Goal: Task Accomplishment & Management: Manage account settings

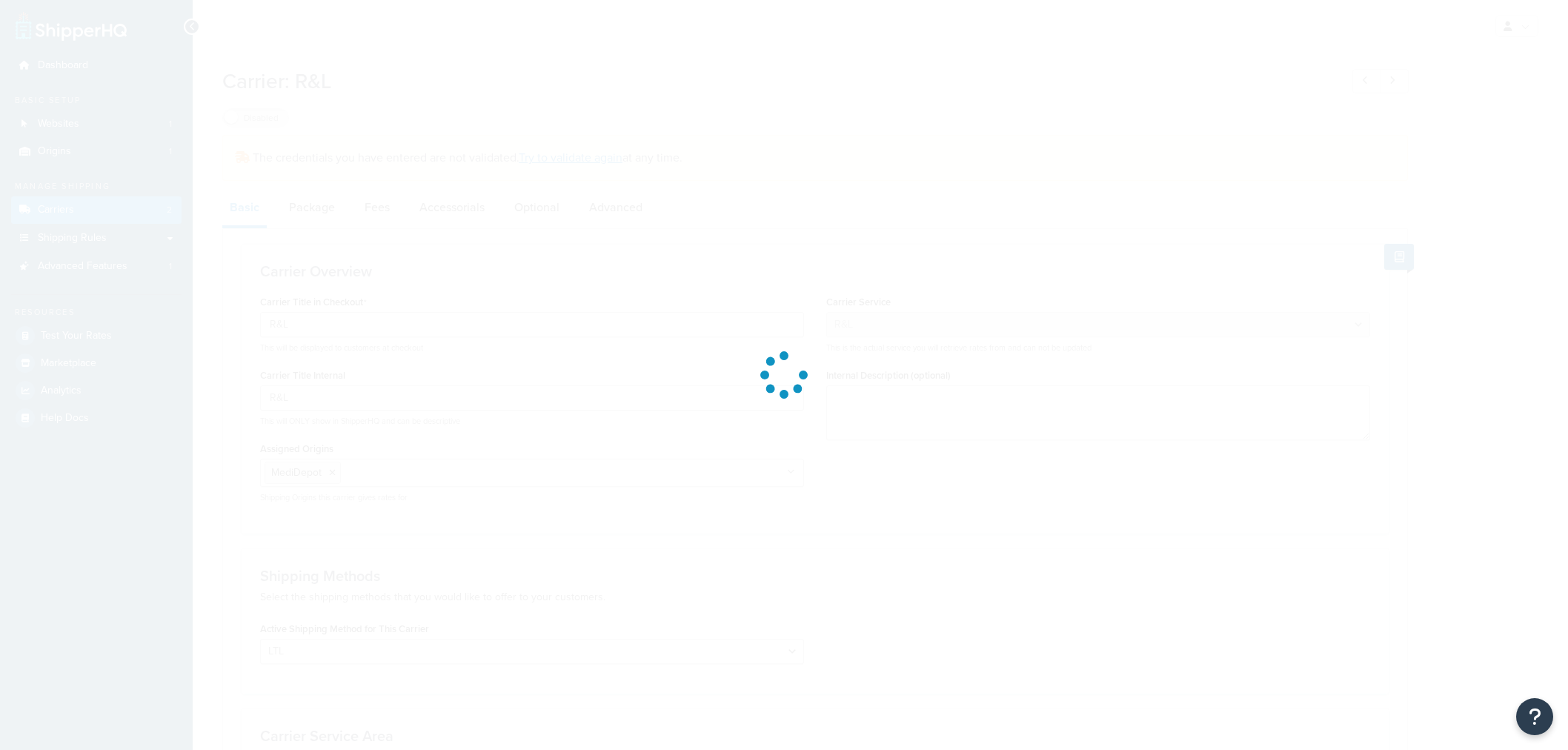
select select "rlFreight"
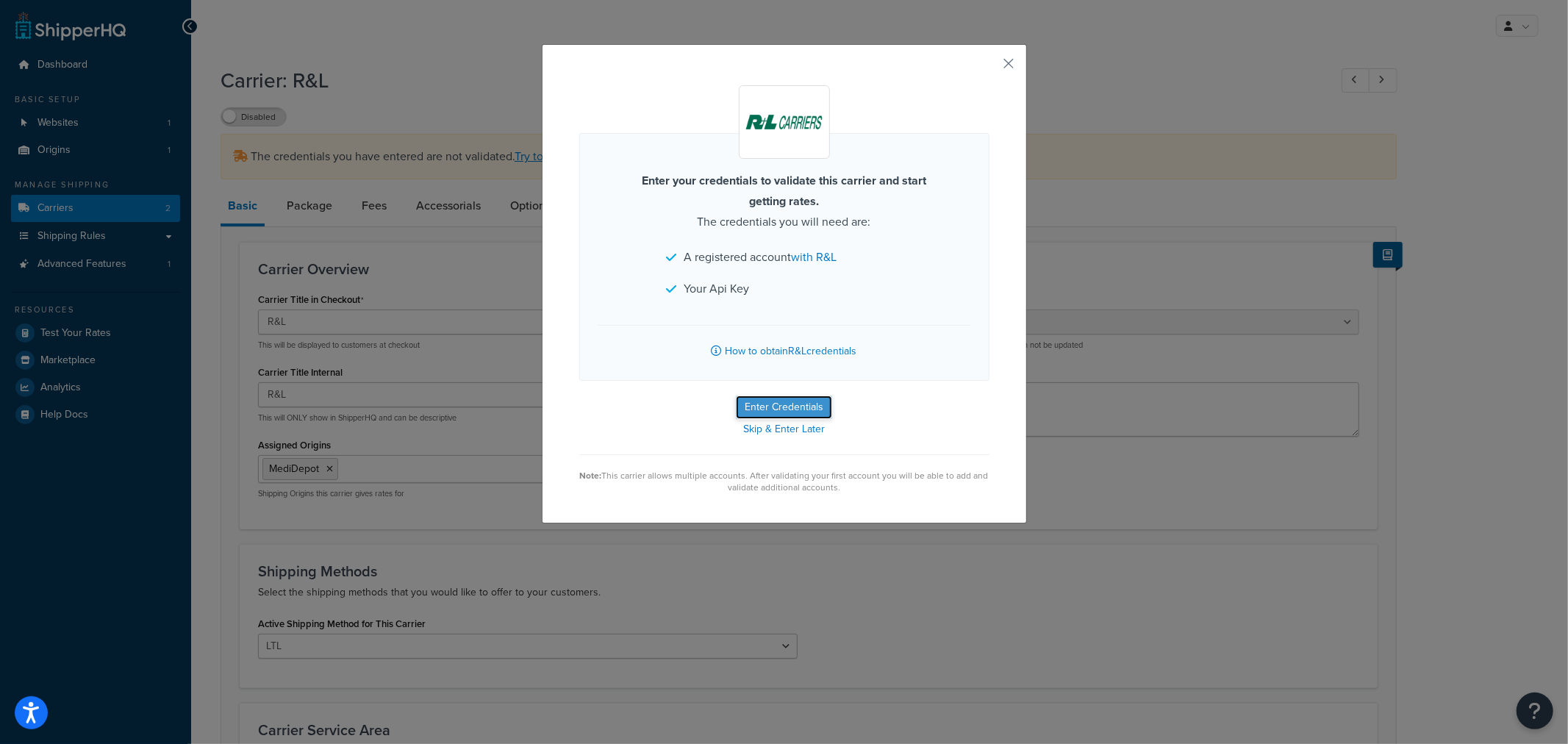
click at [794, 406] on button "Enter Credentials" at bounding box center [784, 407] width 96 height 23
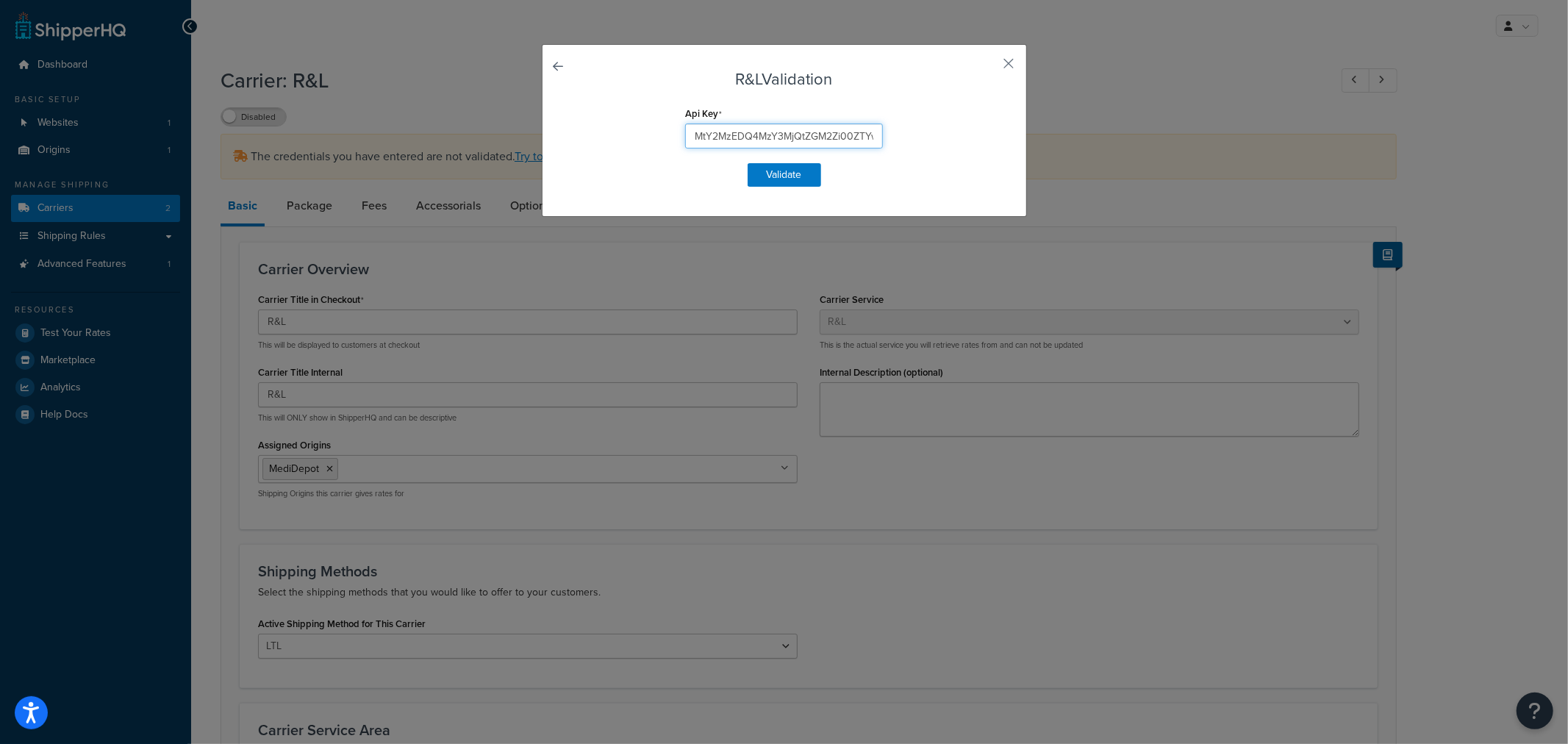
click at [753, 136] on input "MtY2MzEDQ4MzY3MjQtZGM2Zi00ZTYwLWI5YmNmYzA0NDMmY2C" at bounding box center [784, 136] width 198 height 25
click at [784, 174] on button "Validate" at bounding box center [784, 175] width 74 height 23
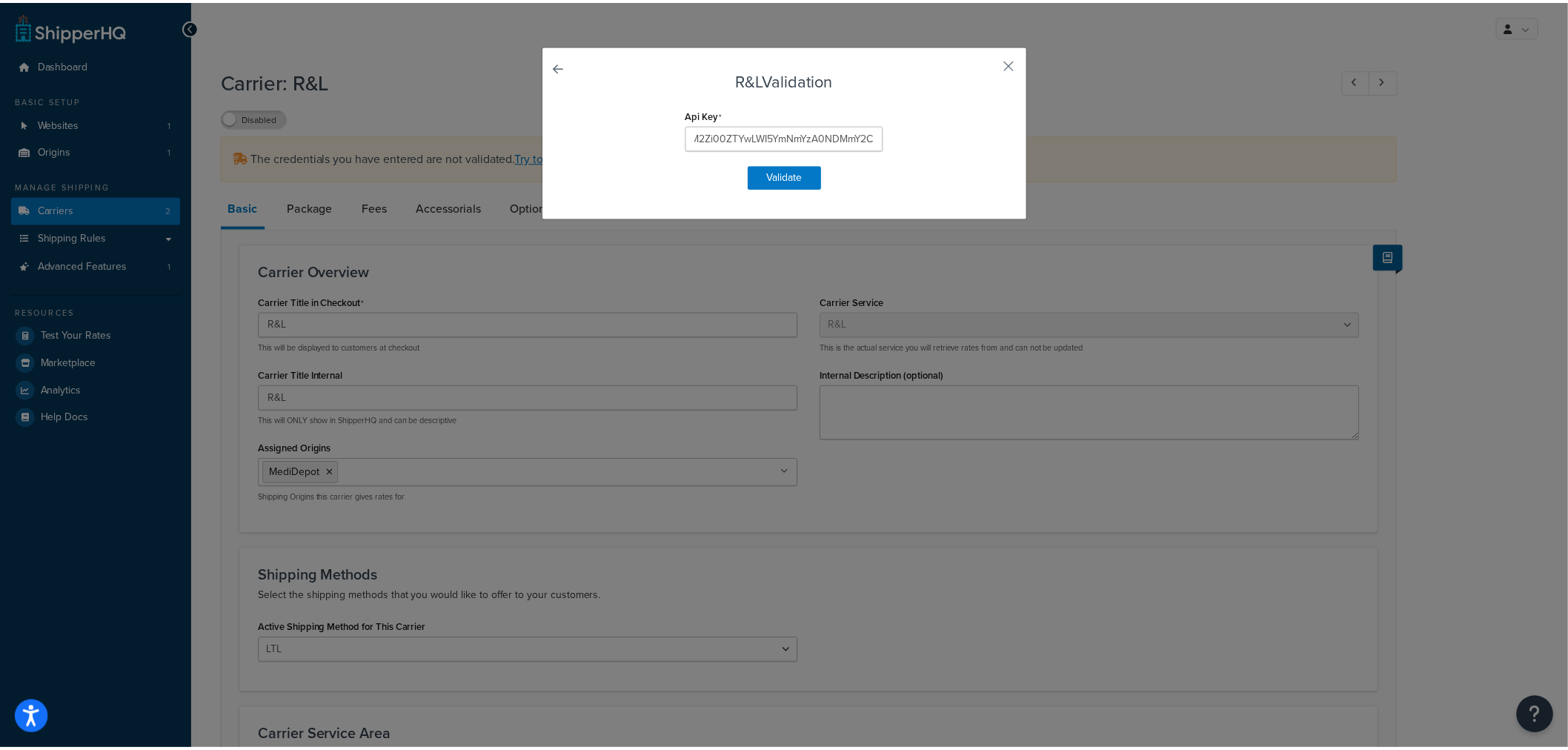
scroll to position [0, 0]
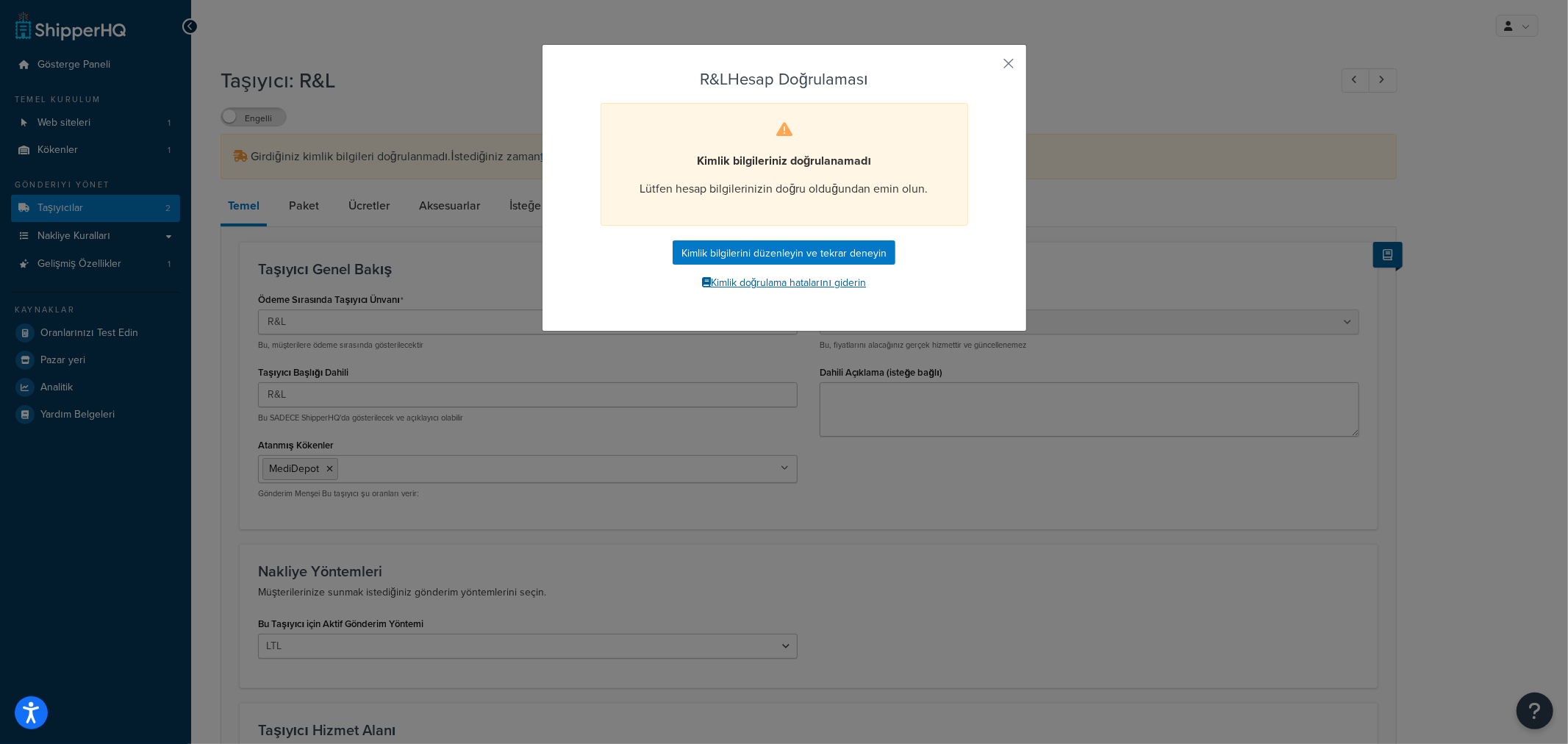
click at [825, 281] on font "Kimlik doğrulama hatalarını giderin" at bounding box center [788, 283] width 156 height 16
click at [1012, 51] on div "R&L Hesap Doğrulaması Kimlik bilgileriniz doğrulanamadı Lütfen hesap bilgilerin…" at bounding box center [784, 188] width 485 height 288
click at [1004, 53] on div "R&L Hesap Doğrulaması Kimlik bilgileriniz doğrulanamadı Lütfen hesap bilgilerin…" at bounding box center [784, 188] width 485 height 288
click at [990, 67] on button "button" at bounding box center [987, 68] width 4 height 4
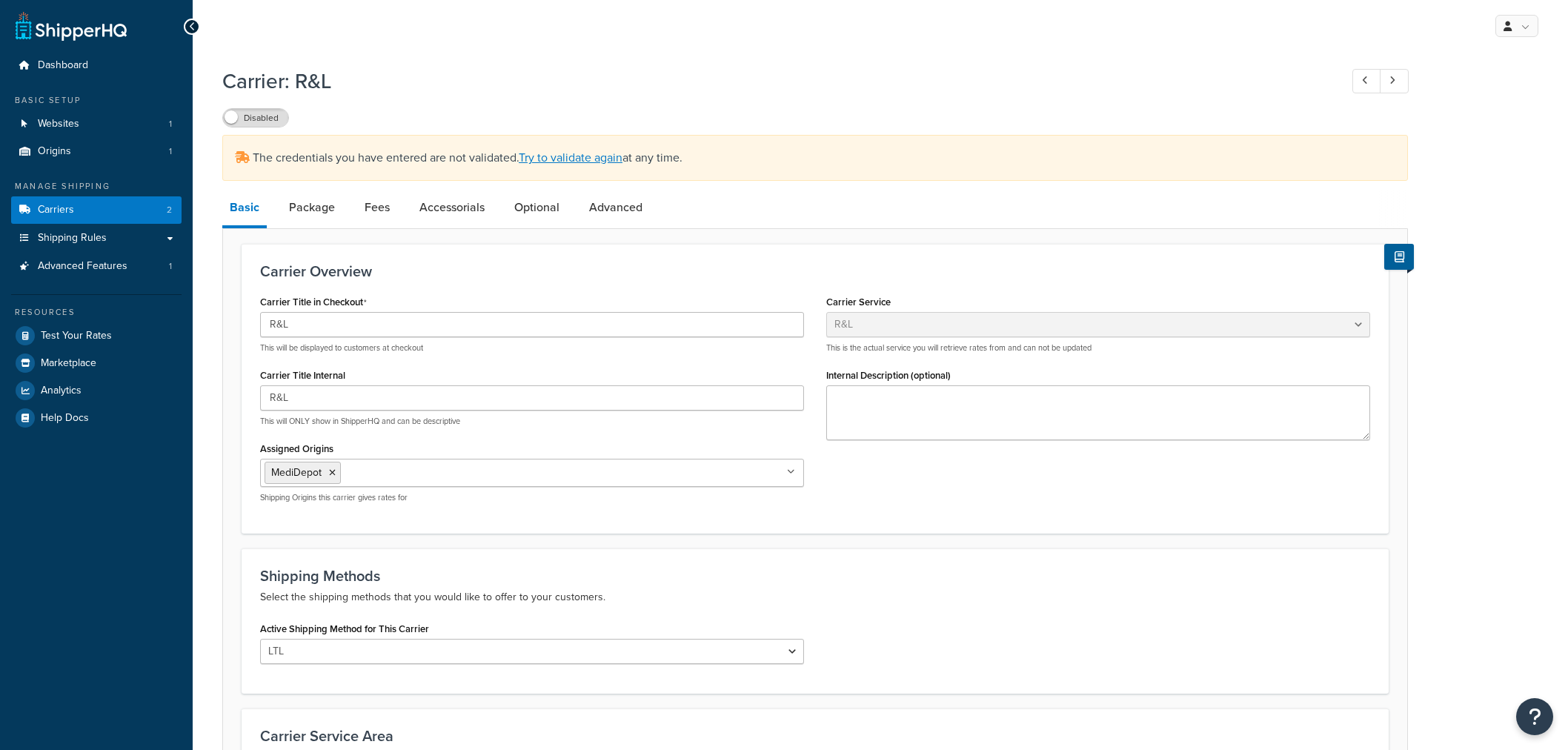
select select "rlFreight"
click at [108, 212] on link "Carriers 2" at bounding box center [96, 209] width 170 height 27
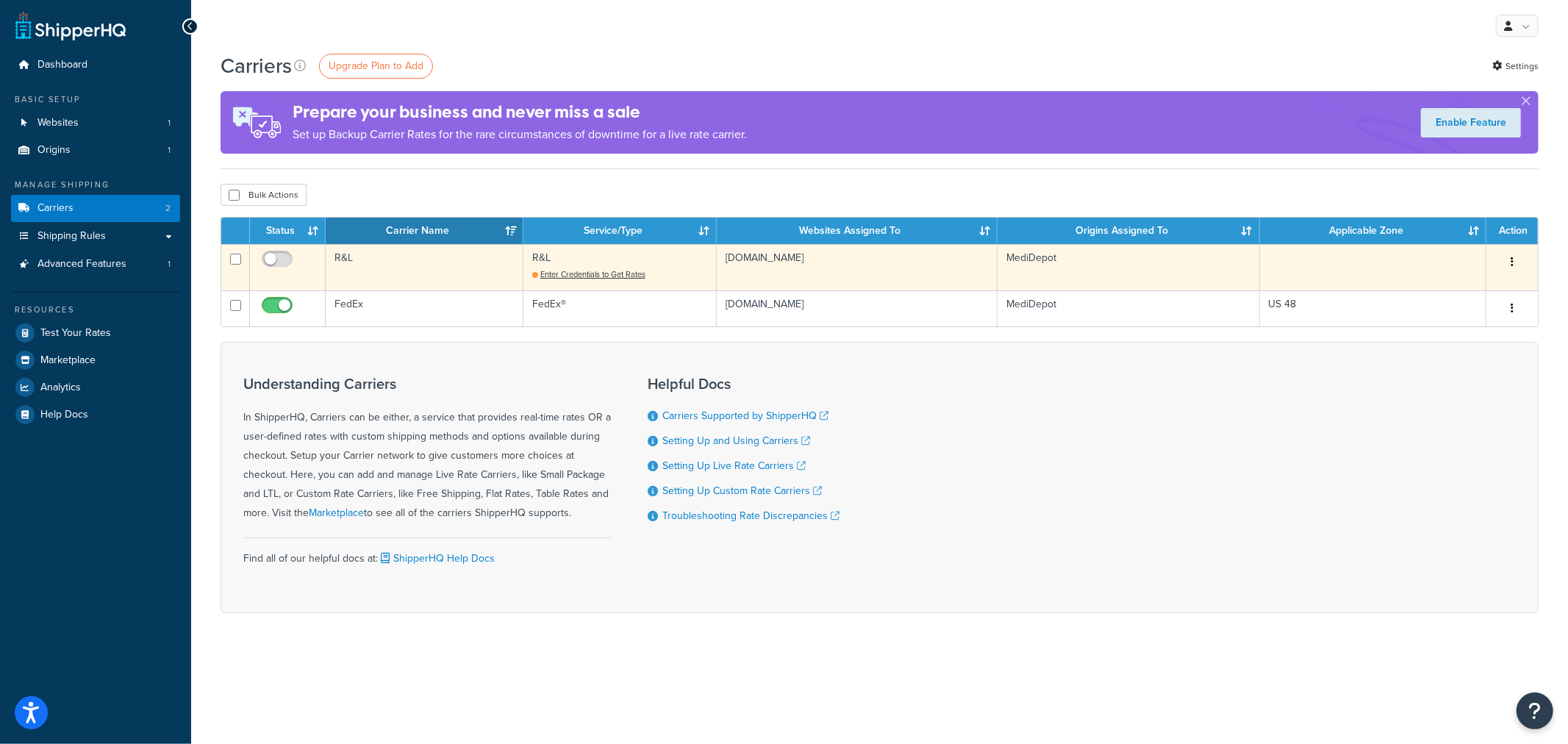
click at [1511, 262] on icon "button" at bounding box center [1512, 261] width 3 height 10
click at [1459, 319] on link "Delete" at bounding box center [1453, 322] width 116 height 30
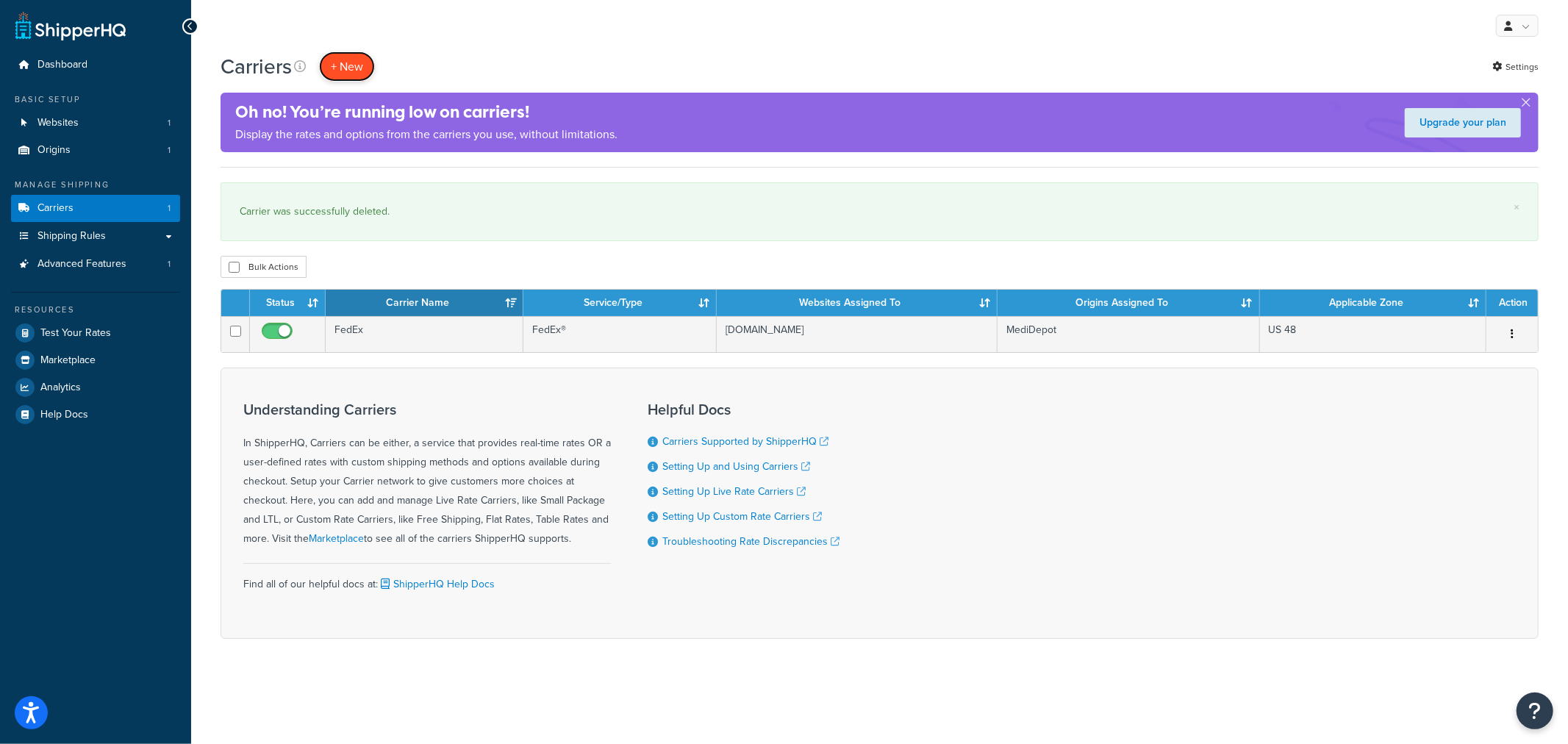
drag, startPoint x: 355, startPoint y: 71, endPoint x: 343, endPoint y: 60, distance: 16.3
click at [343, 60] on button "+ New" at bounding box center [347, 66] width 56 height 30
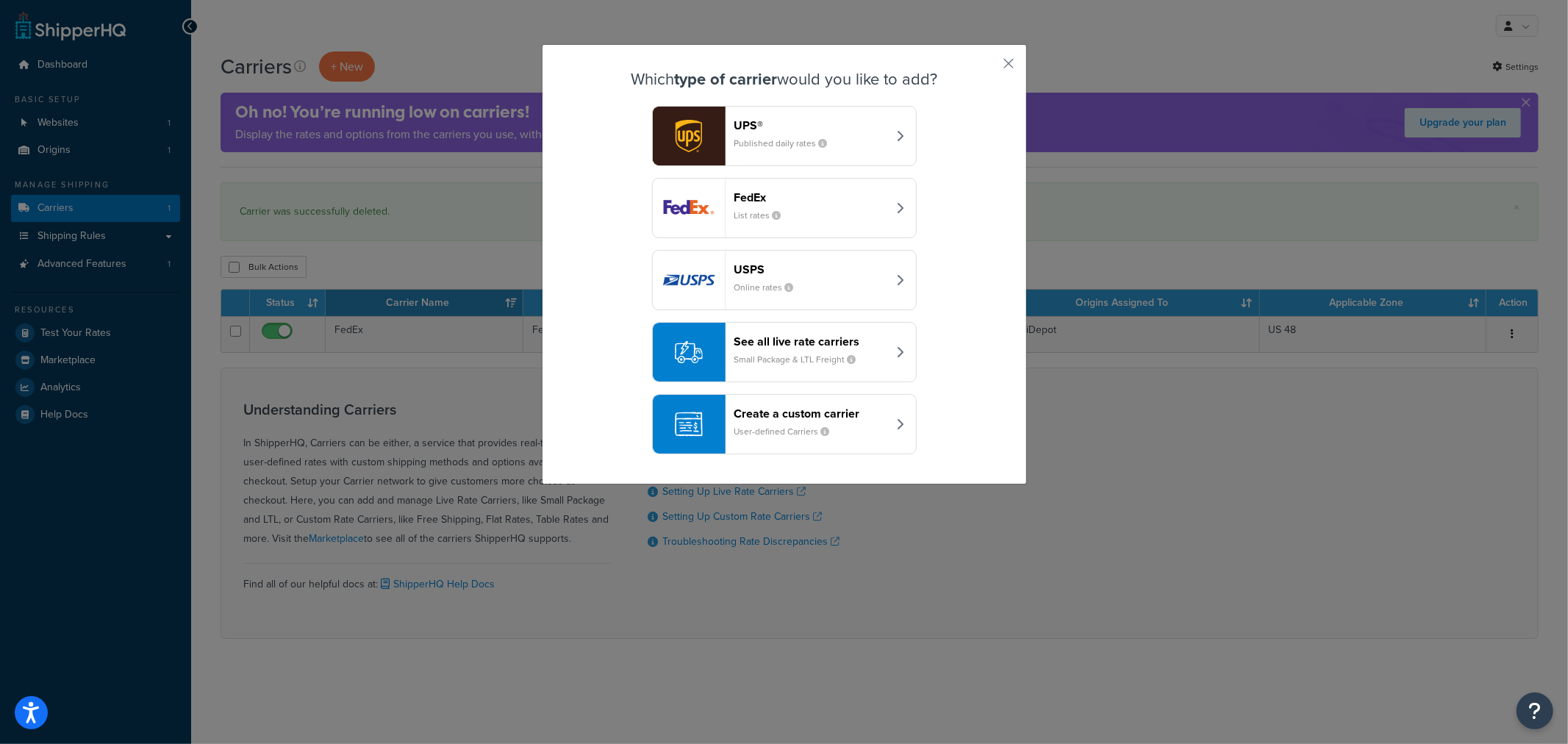
click at [796, 335] on header "See all live rate carriers" at bounding box center [811, 342] width 153 height 14
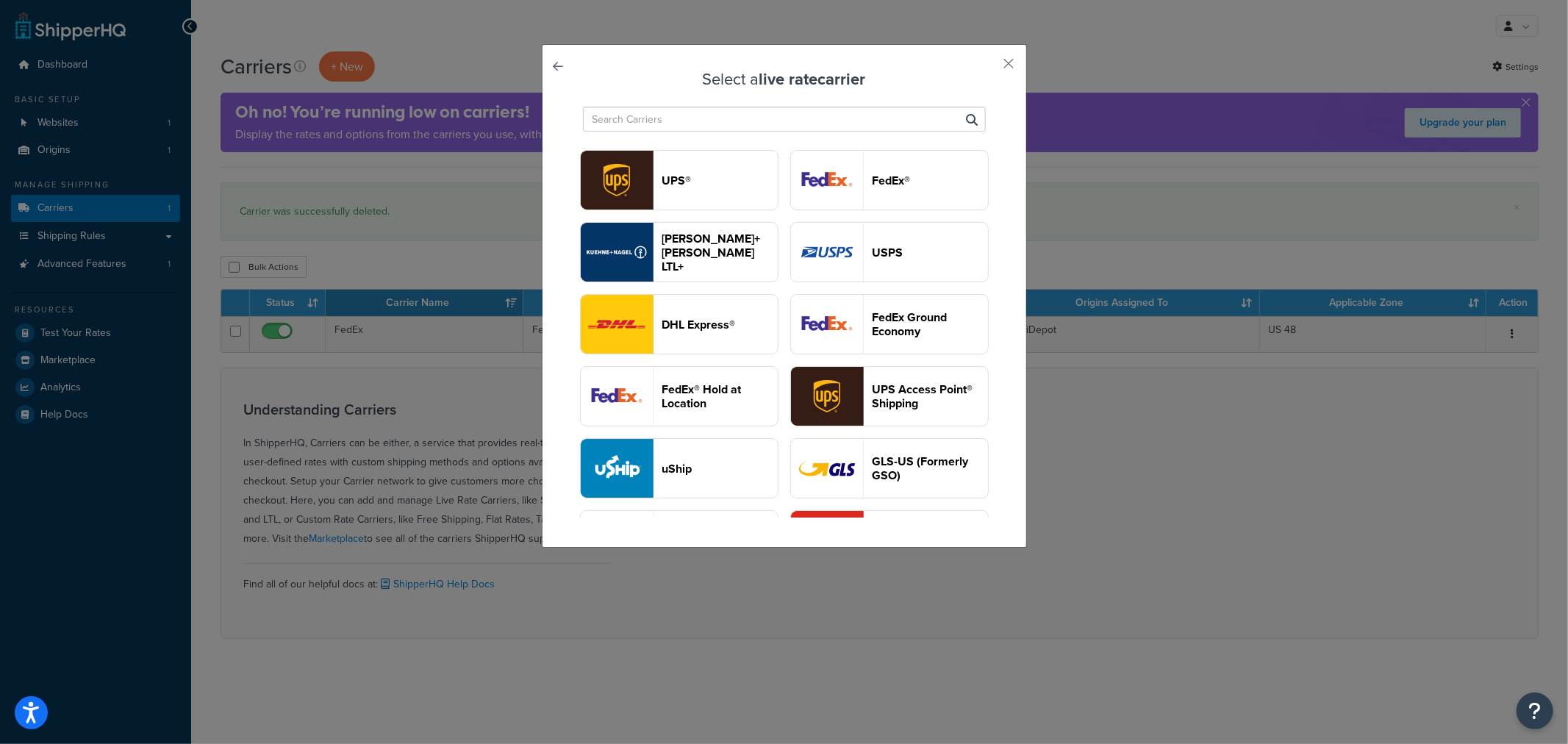
drag, startPoint x: 670, startPoint y: 121, endPoint x: 642, endPoint y: 121, distance: 28.0
click at [642, 121] on input "text" at bounding box center [784, 119] width 403 height 25
type input "r"
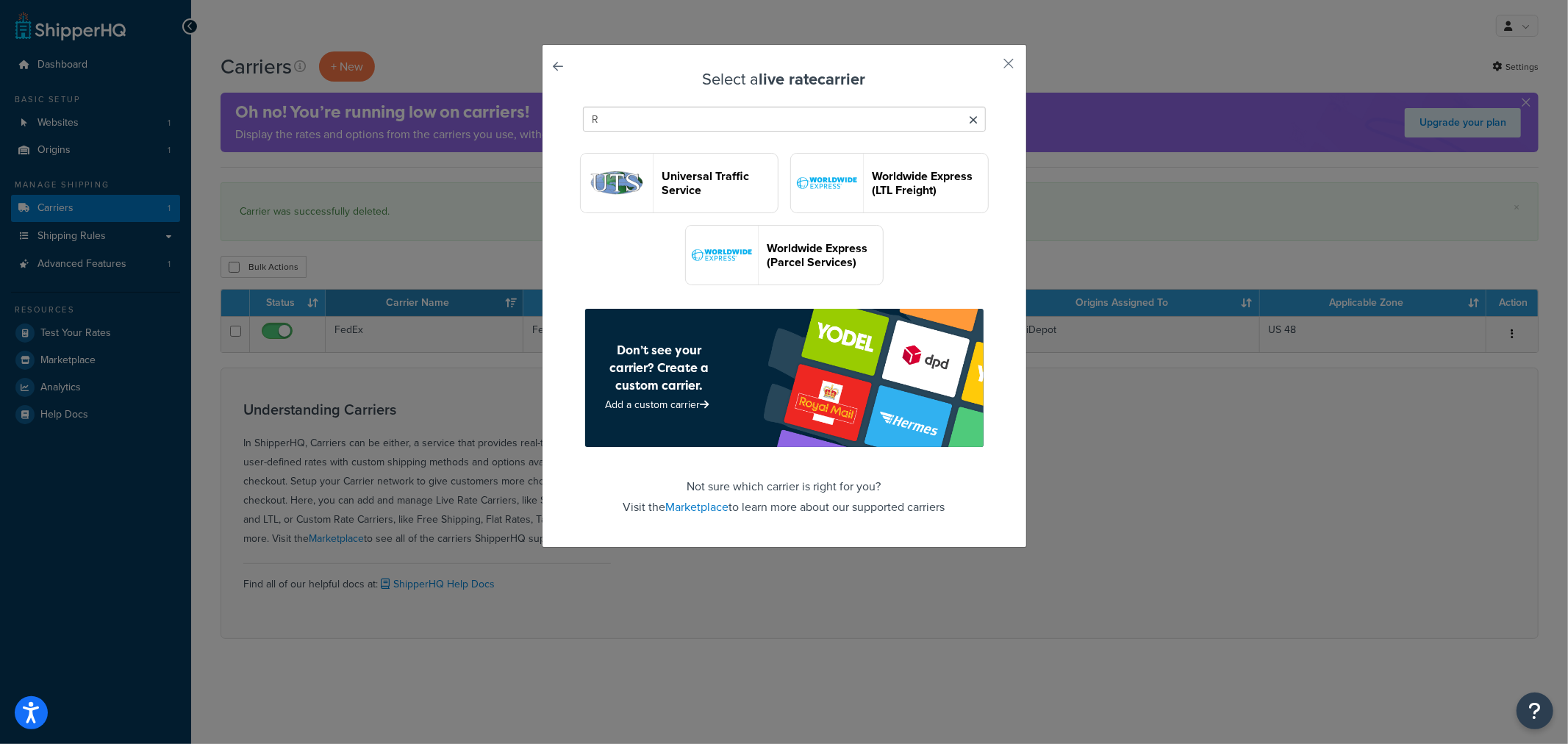
scroll to position [1552, 0]
type input "R"
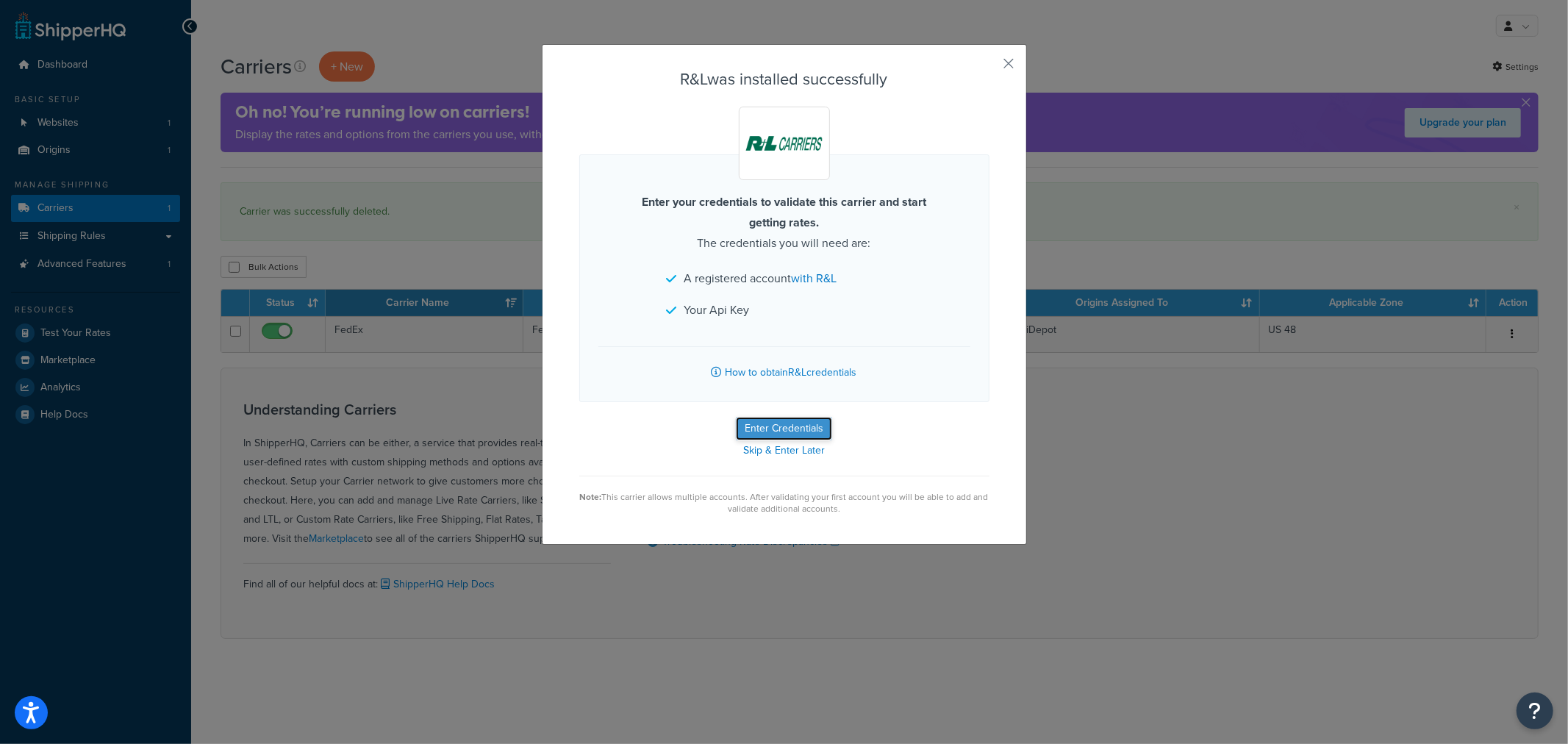
click at [777, 429] on button "Enter Credentials" at bounding box center [784, 429] width 96 height 23
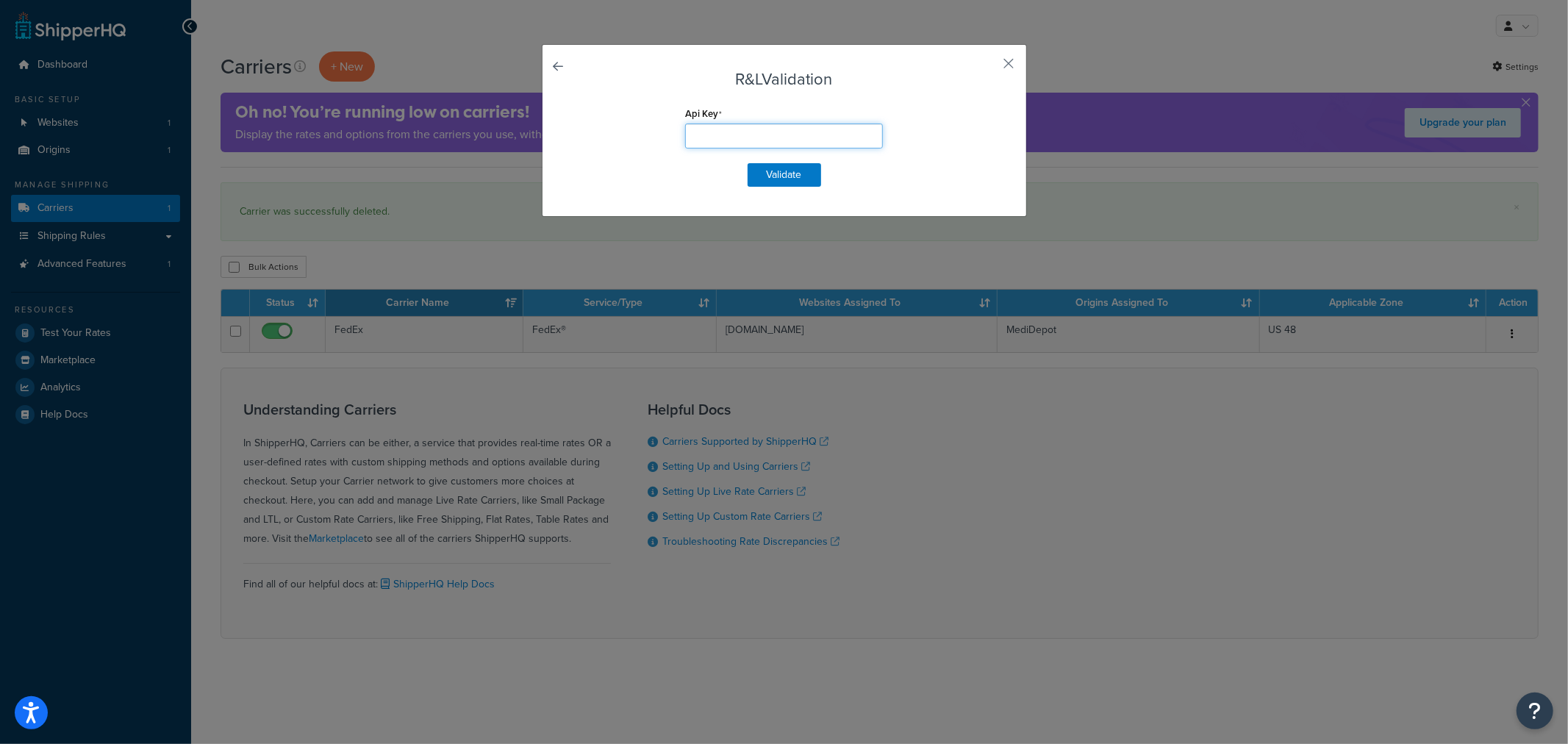
drag, startPoint x: 709, startPoint y: 138, endPoint x: 699, endPoint y: 136, distance: 10.2
click at [699, 136] on input "Api Key" at bounding box center [784, 136] width 198 height 25
click at [699, 142] on input "Api Key" at bounding box center [784, 136] width 198 height 25
paste input "MtY2MzEDQ4MzY3MjQtZGM2Zi00ZTYwLWI5YmNmYzA0NDMmY2C"
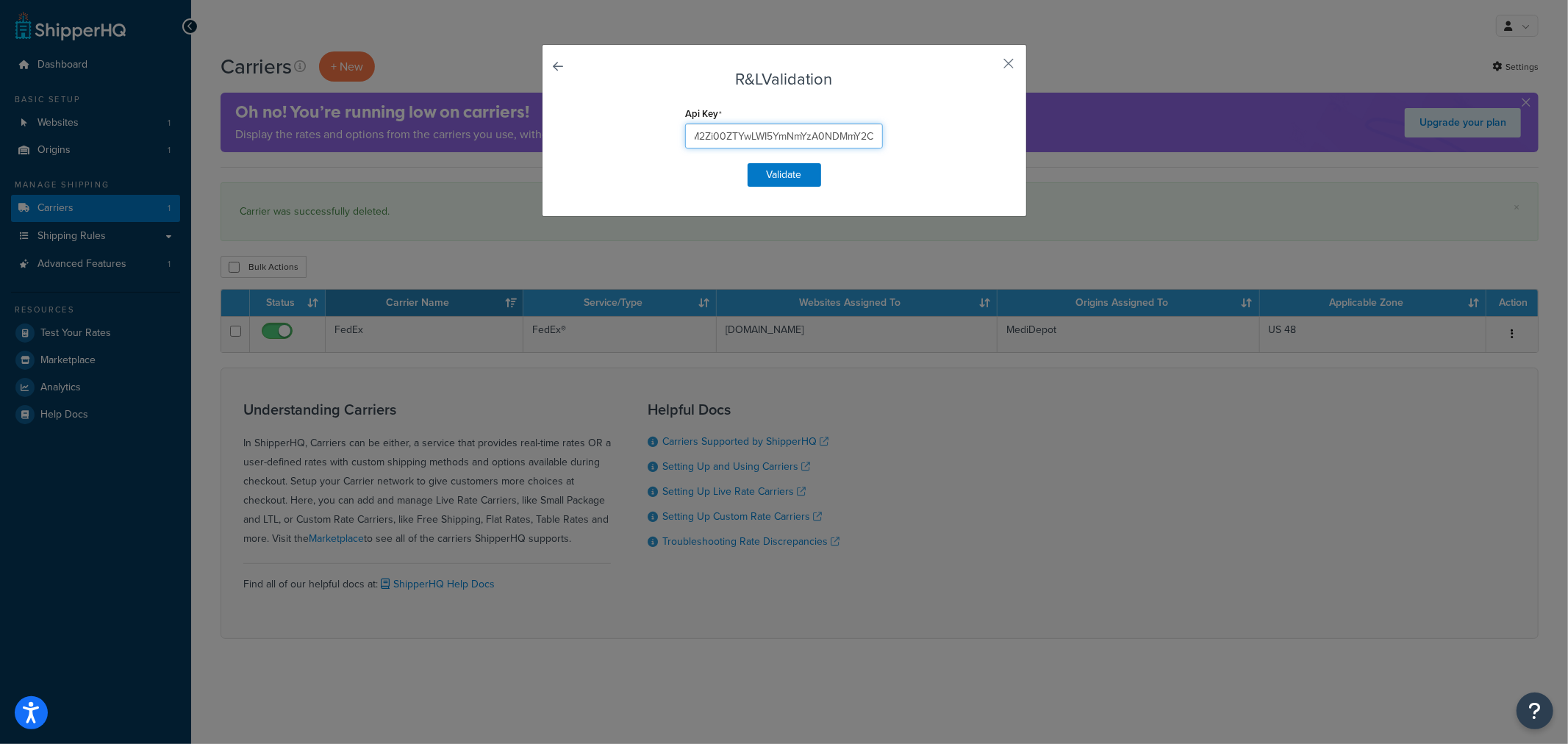
type input "MtY2MzEDQ4MzY3MjQtZGM2Zi00ZTYwLWI5YmNmYzA0NDMmY2C"
click at [972, 163] on form "R&L Validation Api Key MtY2MzEDQ4MzY3MjQtZGM2Zi00ZTYwLWI5YmNmYzA0NDMmY2C Valida…" at bounding box center [784, 129] width 410 height 116
click at [690, 134] on input "MtY2MzEDQ4MzY3MjQtZGM2Zi00ZTYwLWI5YmNmYzA0NDMmY2C" at bounding box center [784, 136] width 198 height 25
click at [766, 170] on button "Validate" at bounding box center [784, 175] width 74 height 23
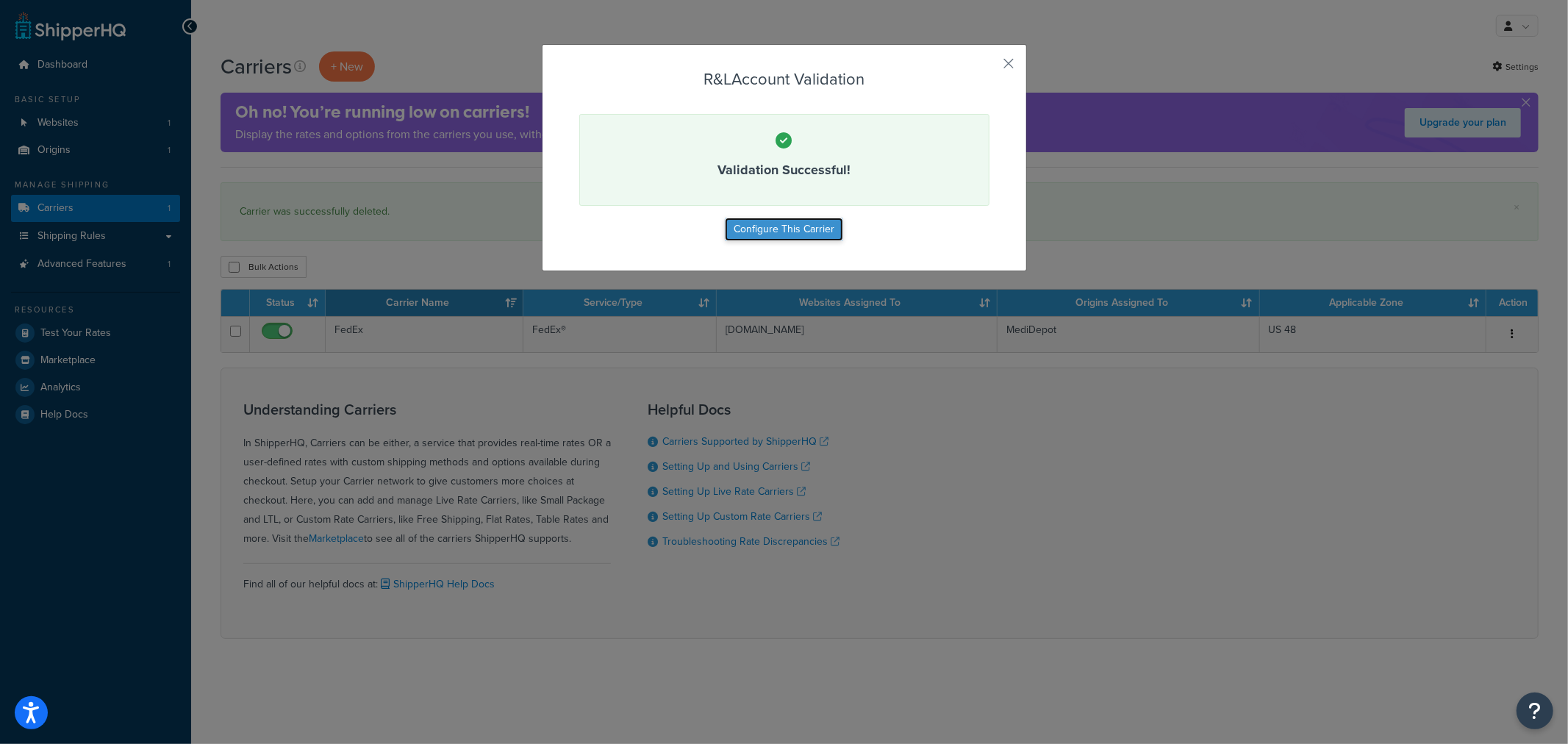
click at [820, 232] on button "Configure This Carrier" at bounding box center [784, 229] width 119 height 23
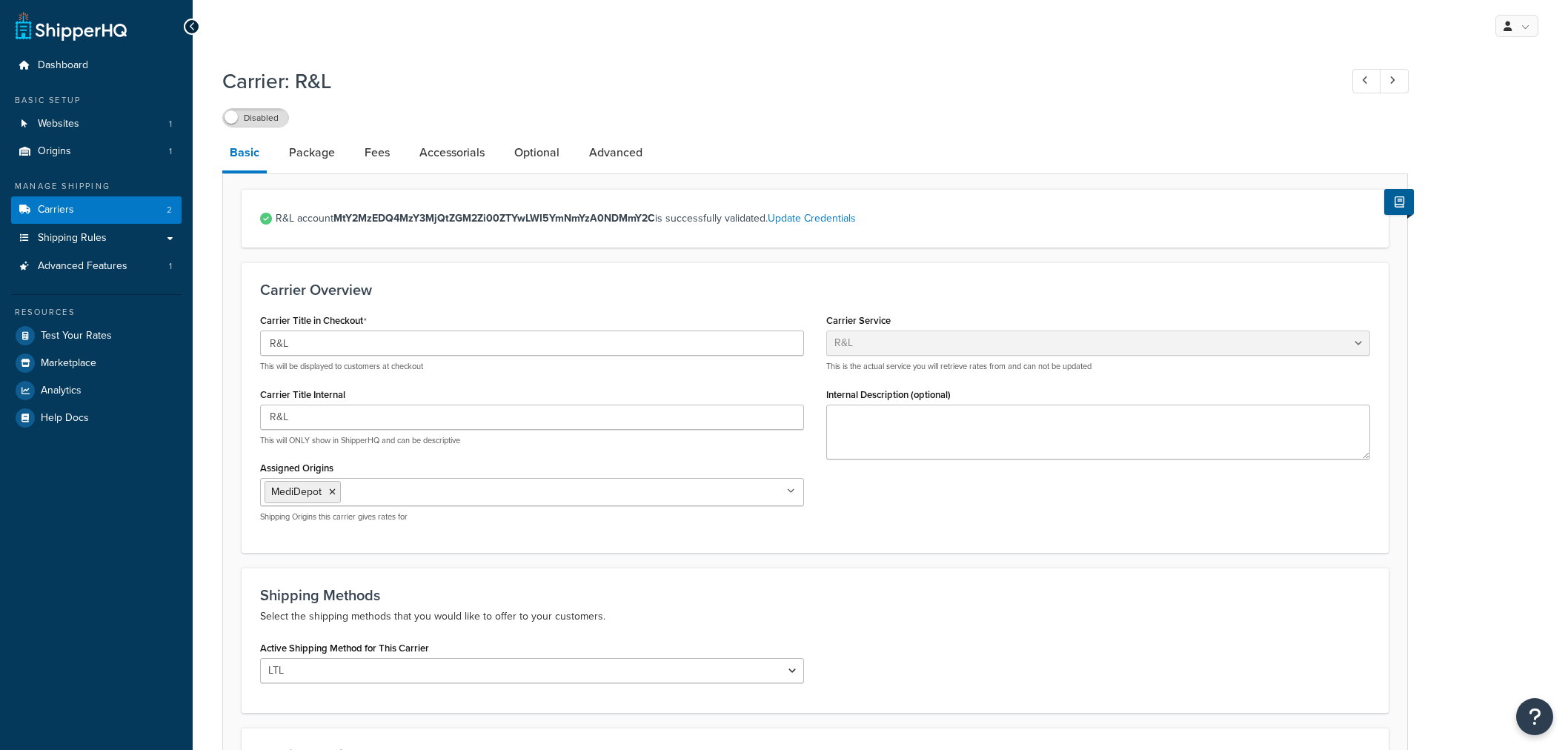
select select "rlFreight"
drag, startPoint x: 319, startPoint y: 344, endPoint x: 252, endPoint y: 352, distance: 67.5
click at [252, 352] on div "Carrier Title in Checkout R&L This will be displayed to customers at checkout C…" at bounding box center [532, 421] width 566 height 223
type input "Common Carrier"
click at [531, 316] on div "Carrier Title in Checkout Common Carrier This will be displayed to customers at…" at bounding box center [532, 341] width 544 height 62
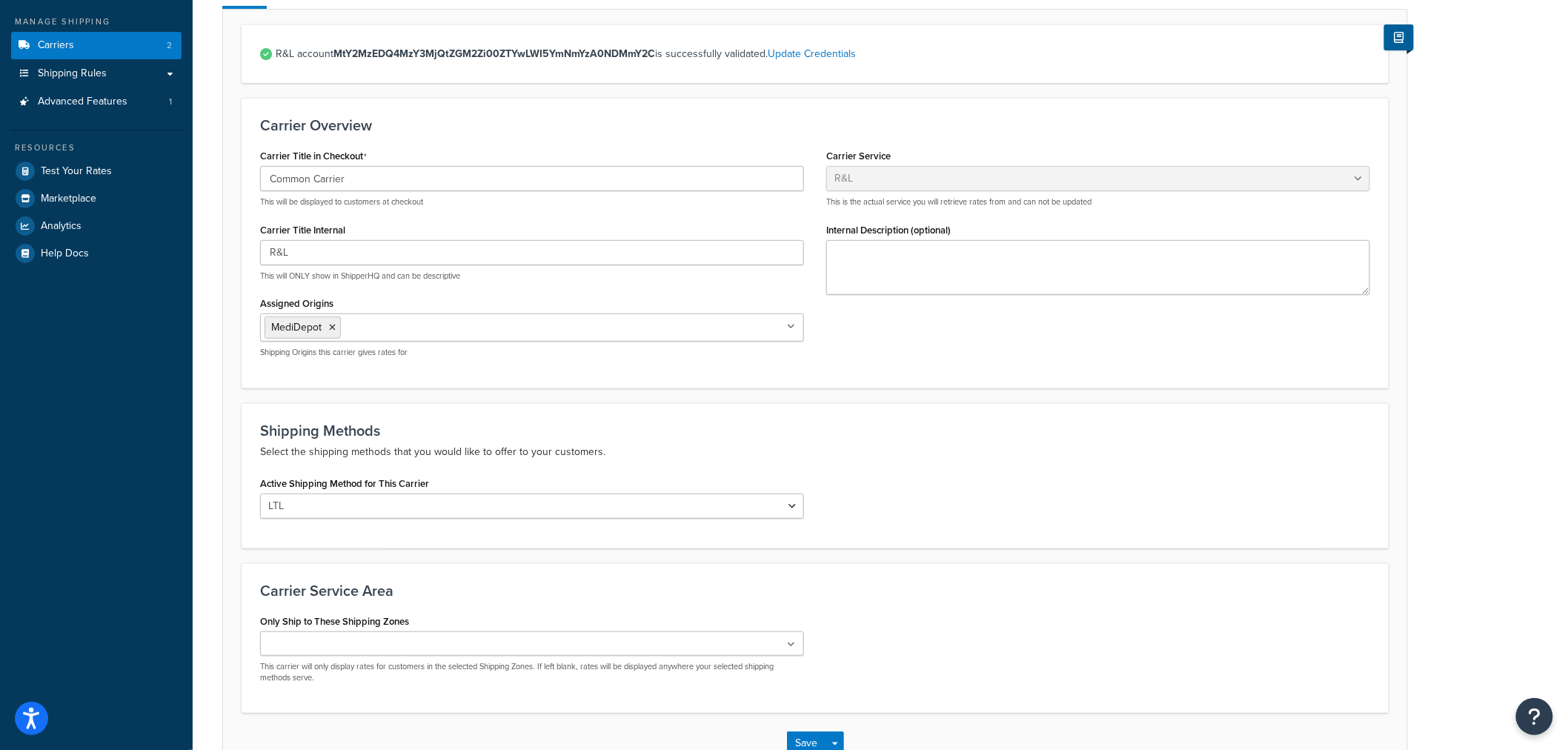
scroll to position [82, 0]
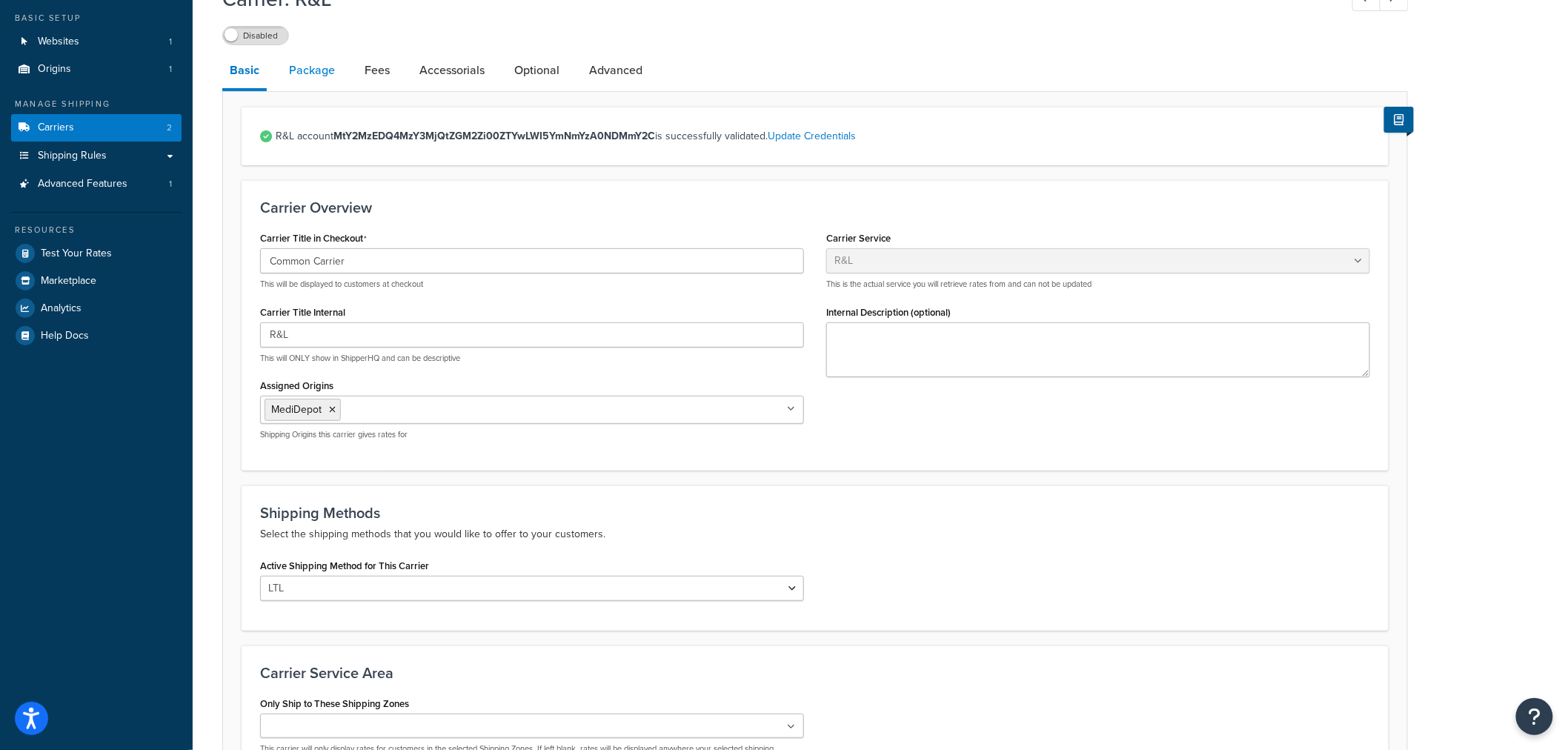
click at [323, 75] on link "Package" at bounding box center [312, 70] width 61 height 36
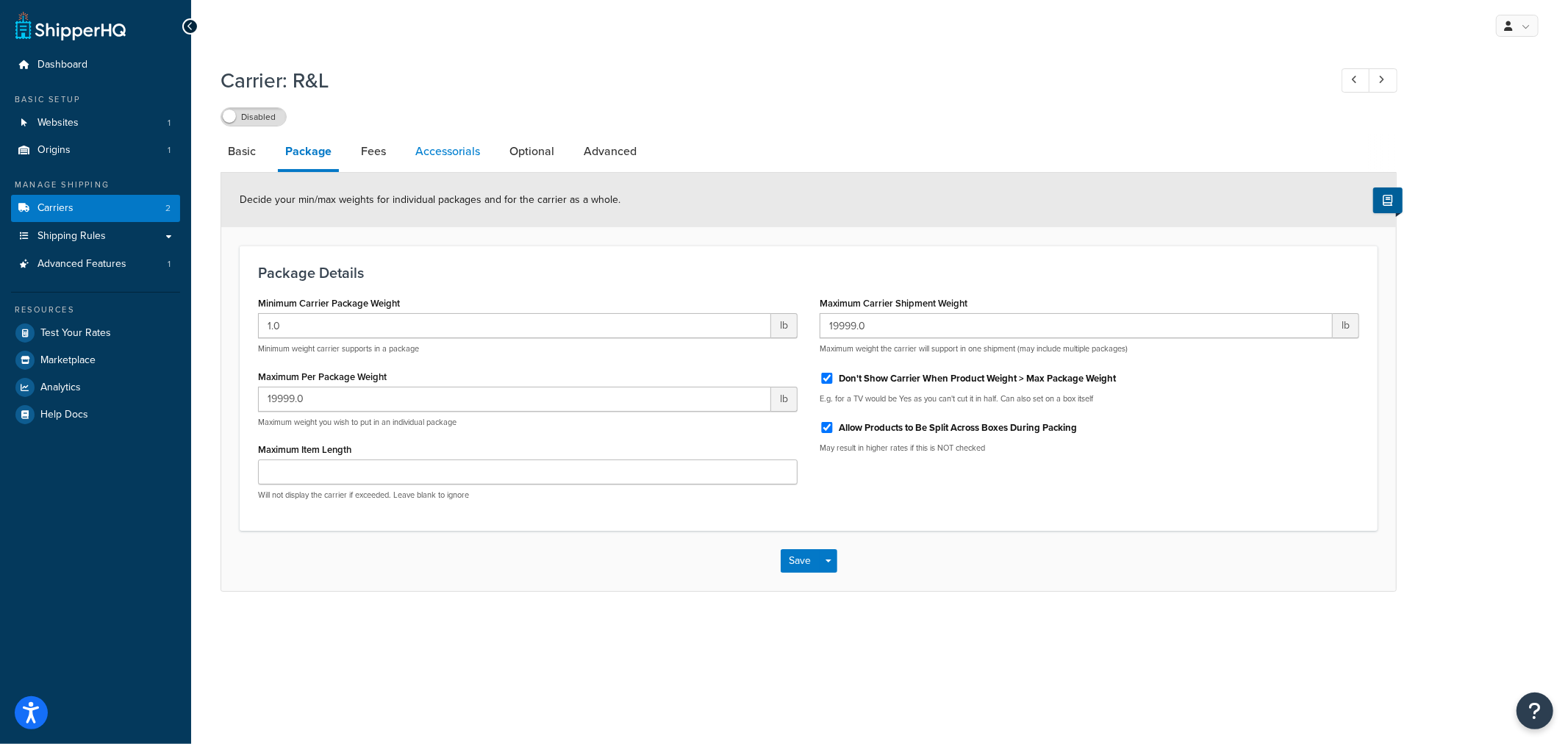
click at [428, 152] on link "Accessorials" at bounding box center [447, 152] width 79 height 36
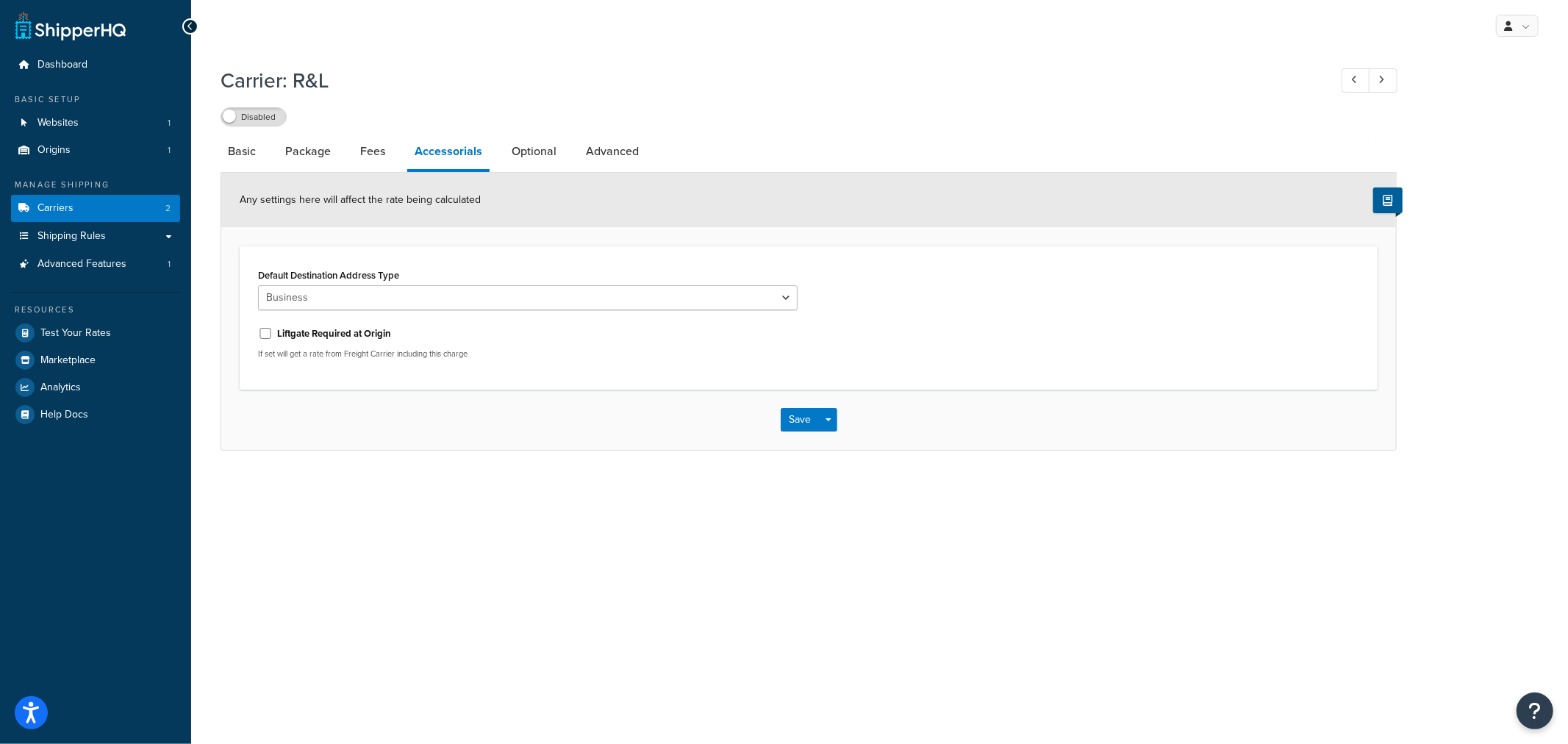
click at [490, 152] on li "Accessorials" at bounding box center [455, 153] width 97 height 38
click at [253, 148] on link "Basic" at bounding box center [242, 152] width 43 height 36
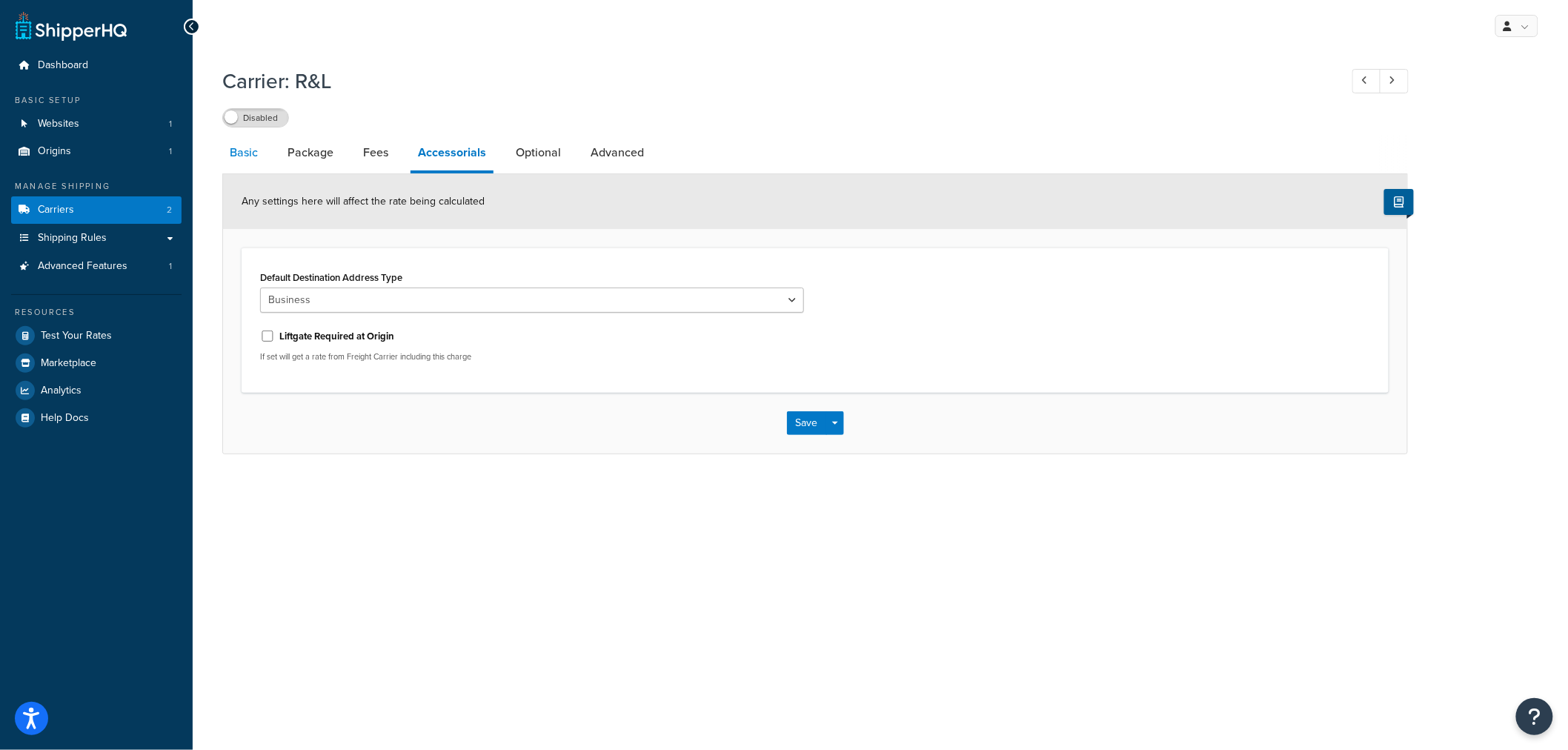
select select "rlFreight"
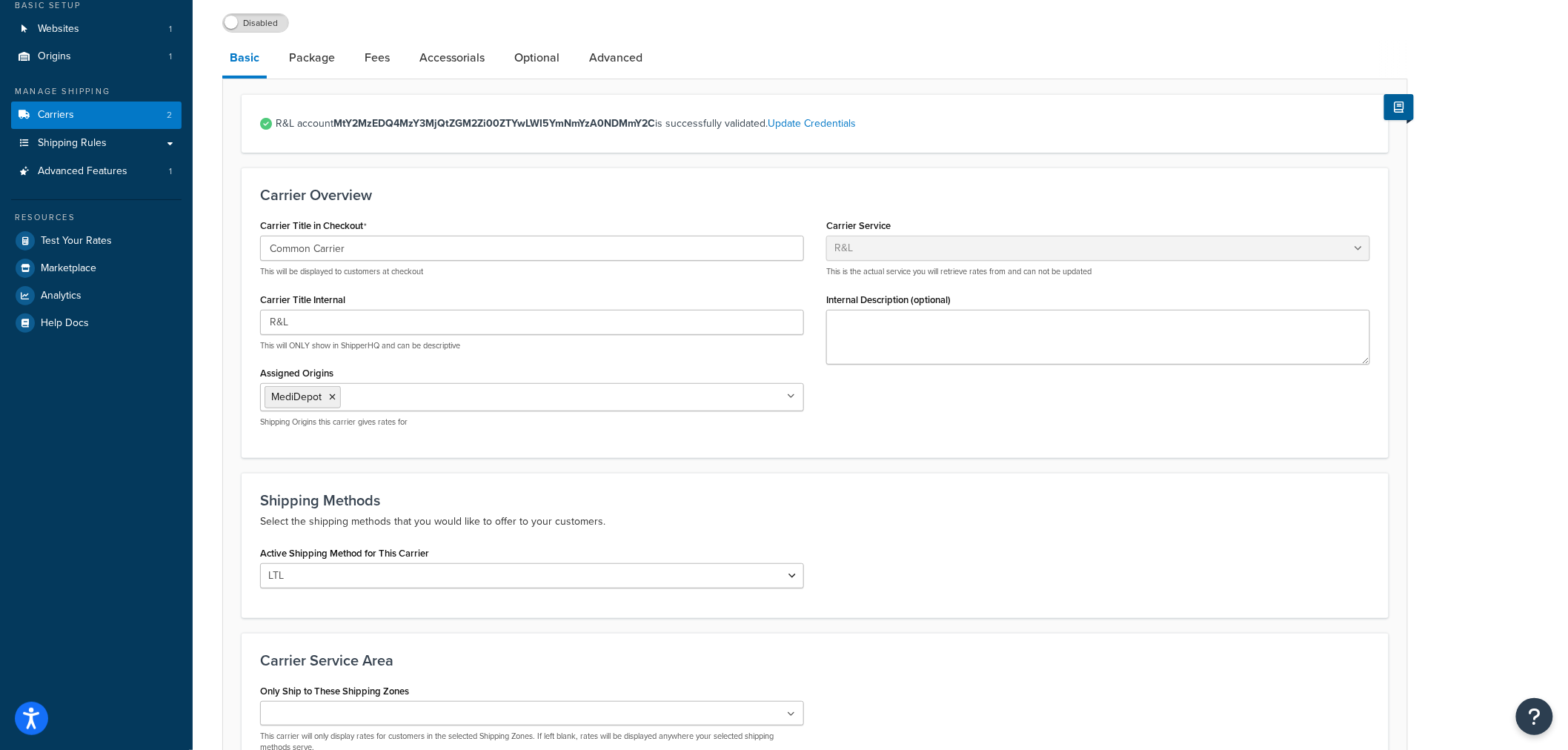
scroll to position [247, 0]
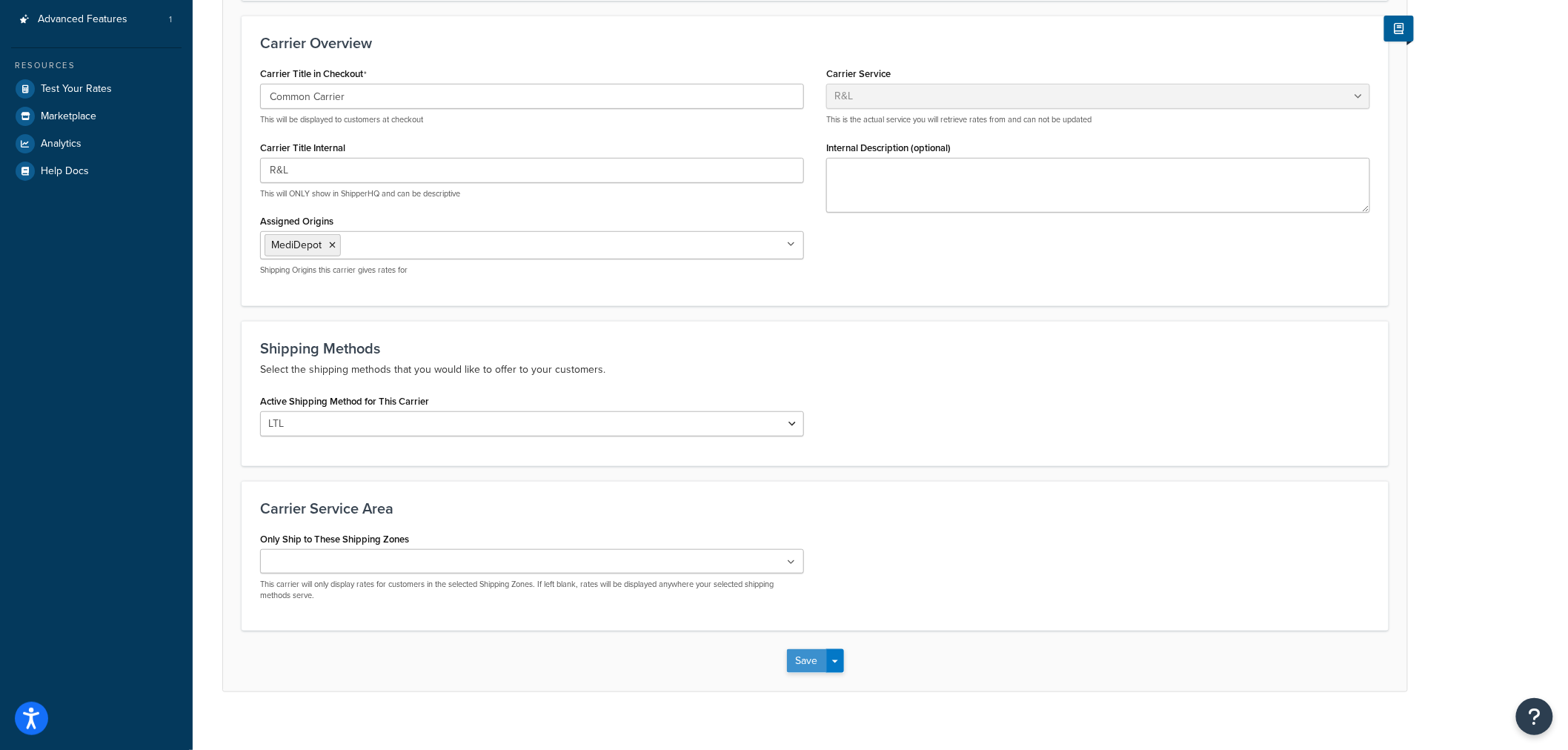
click at [802, 662] on button "Save" at bounding box center [806, 661] width 40 height 23
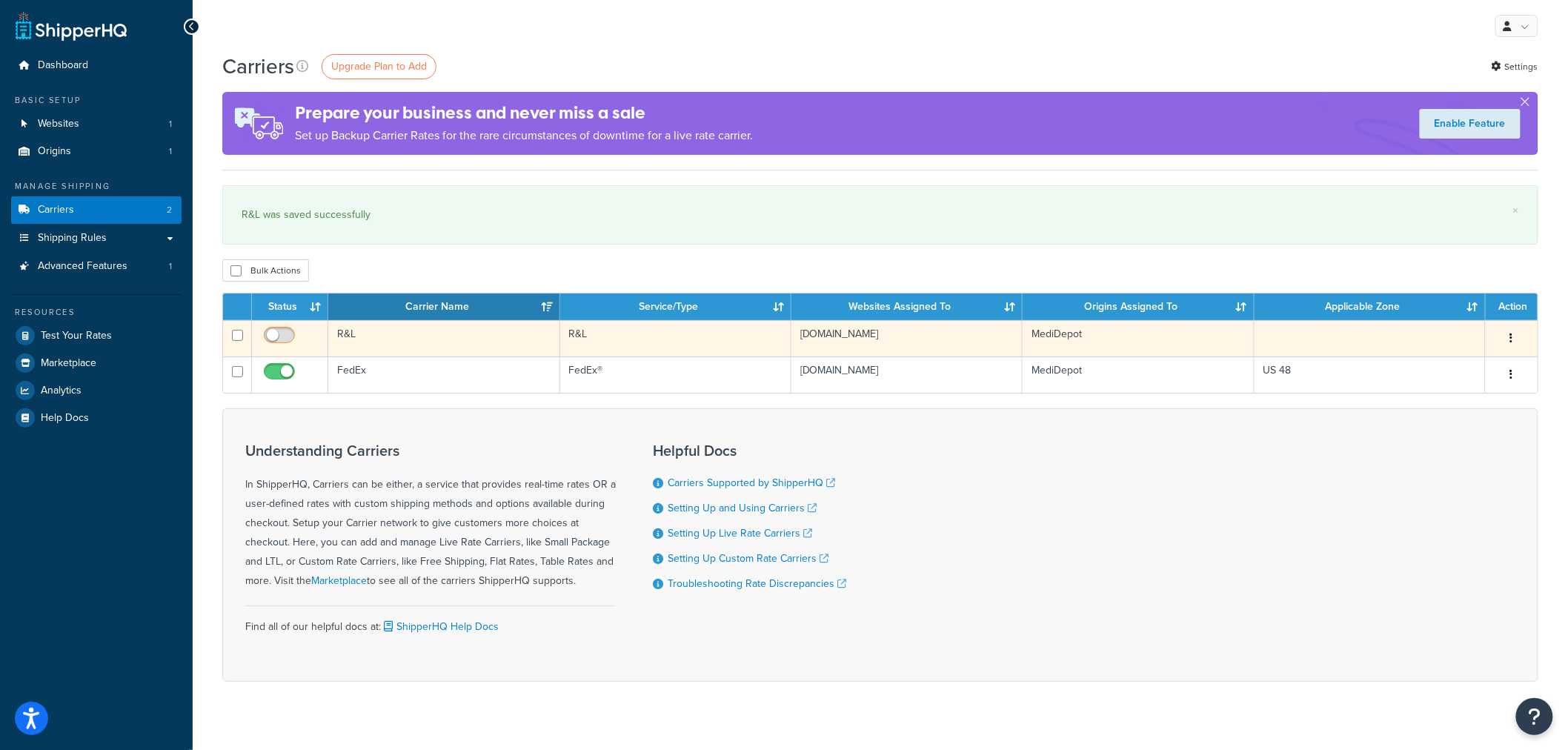
click at [291, 338] on input "checkbox" at bounding box center [281, 339] width 41 height 19
checkbox input "true"
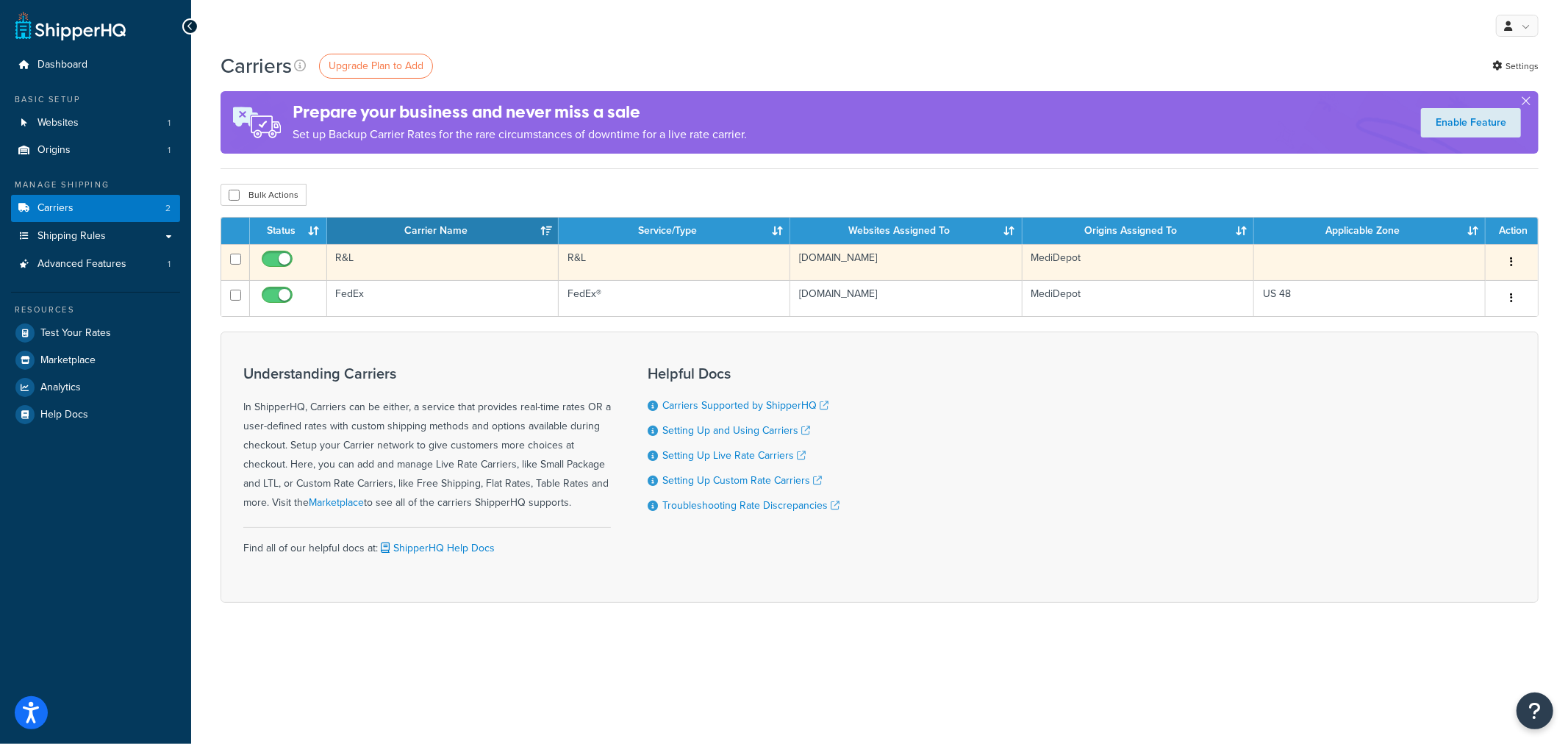
click at [1430, 265] on td at bounding box center [1370, 262] width 232 height 36
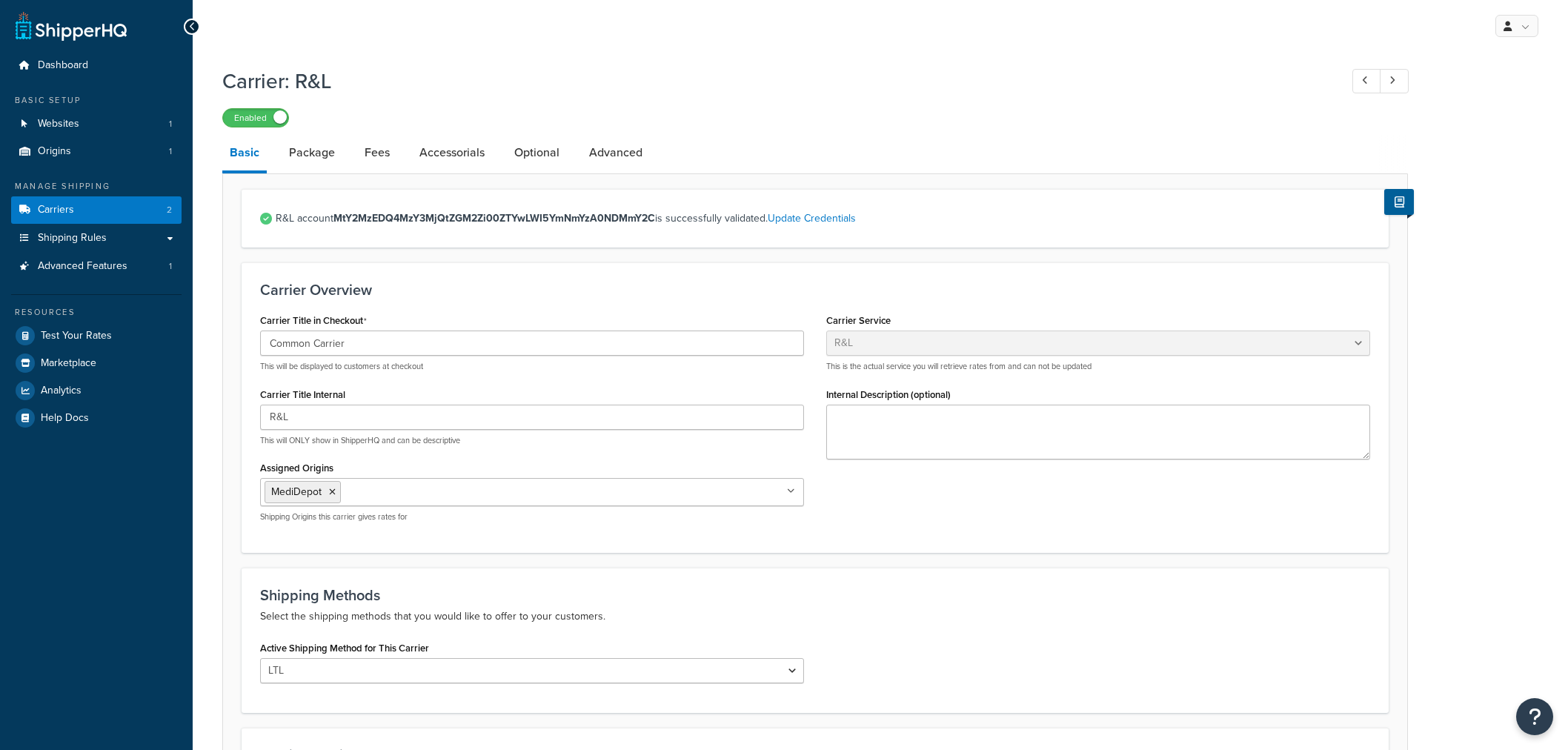
select select "rlFreight"
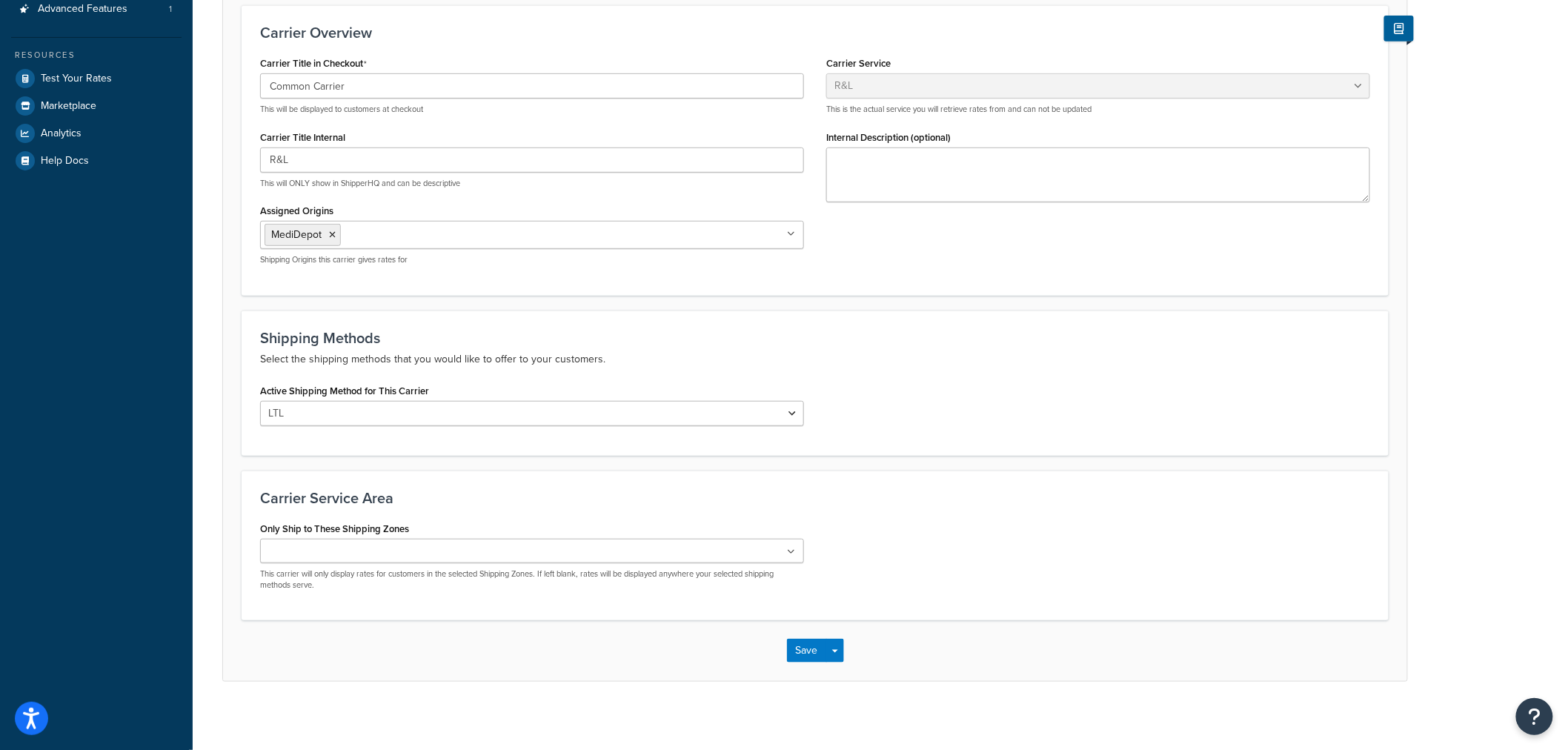
scroll to position [263, 0]
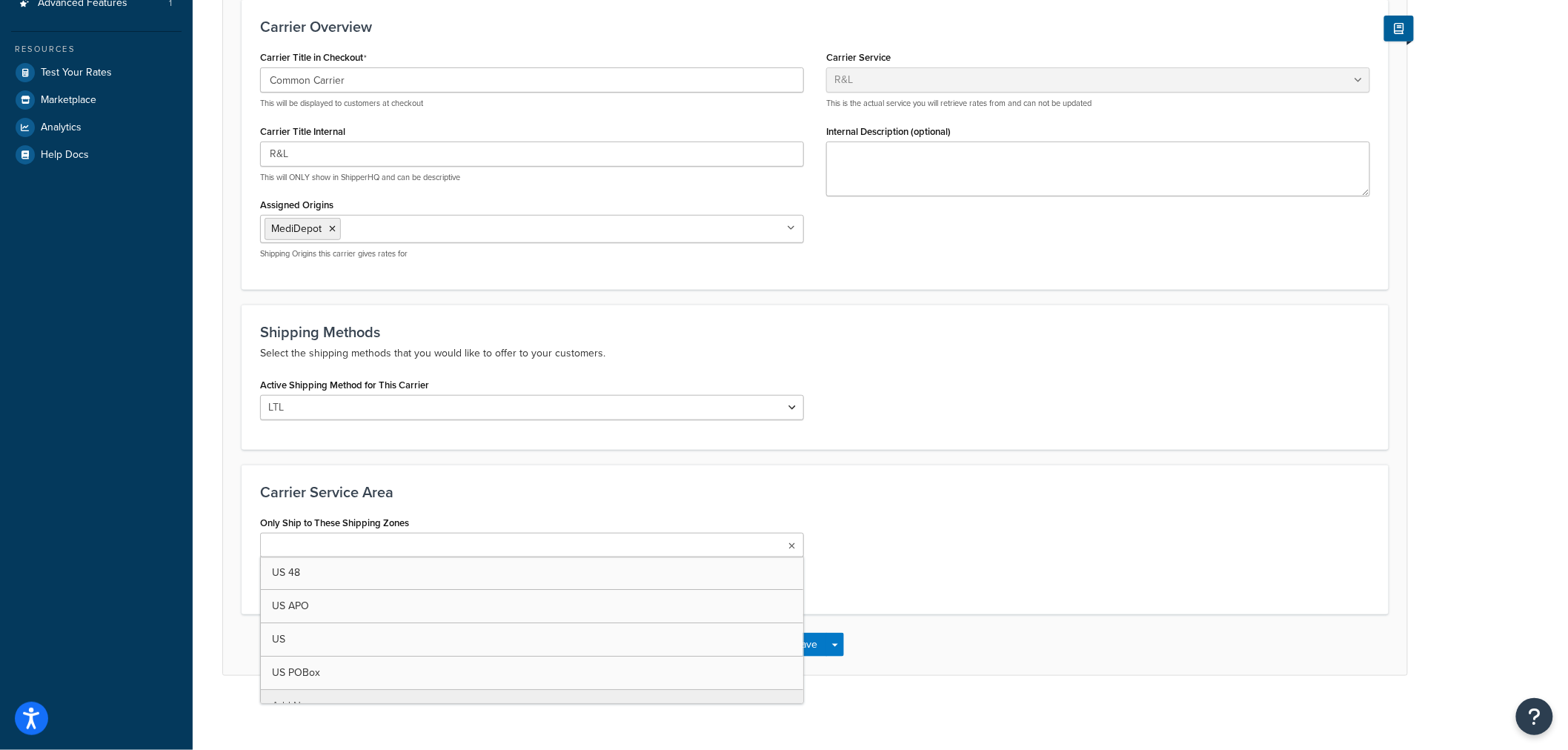
click at [516, 545] on ul at bounding box center [532, 545] width 544 height 24
click at [894, 573] on div "Only Ship to These Shipping Zones US 48 US APO US US POBox Add New This carrier…" at bounding box center [815, 555] width 1132 height 88
click at [805, 651] on button "Save" at bounding box center [806, 648] width 40 height 23
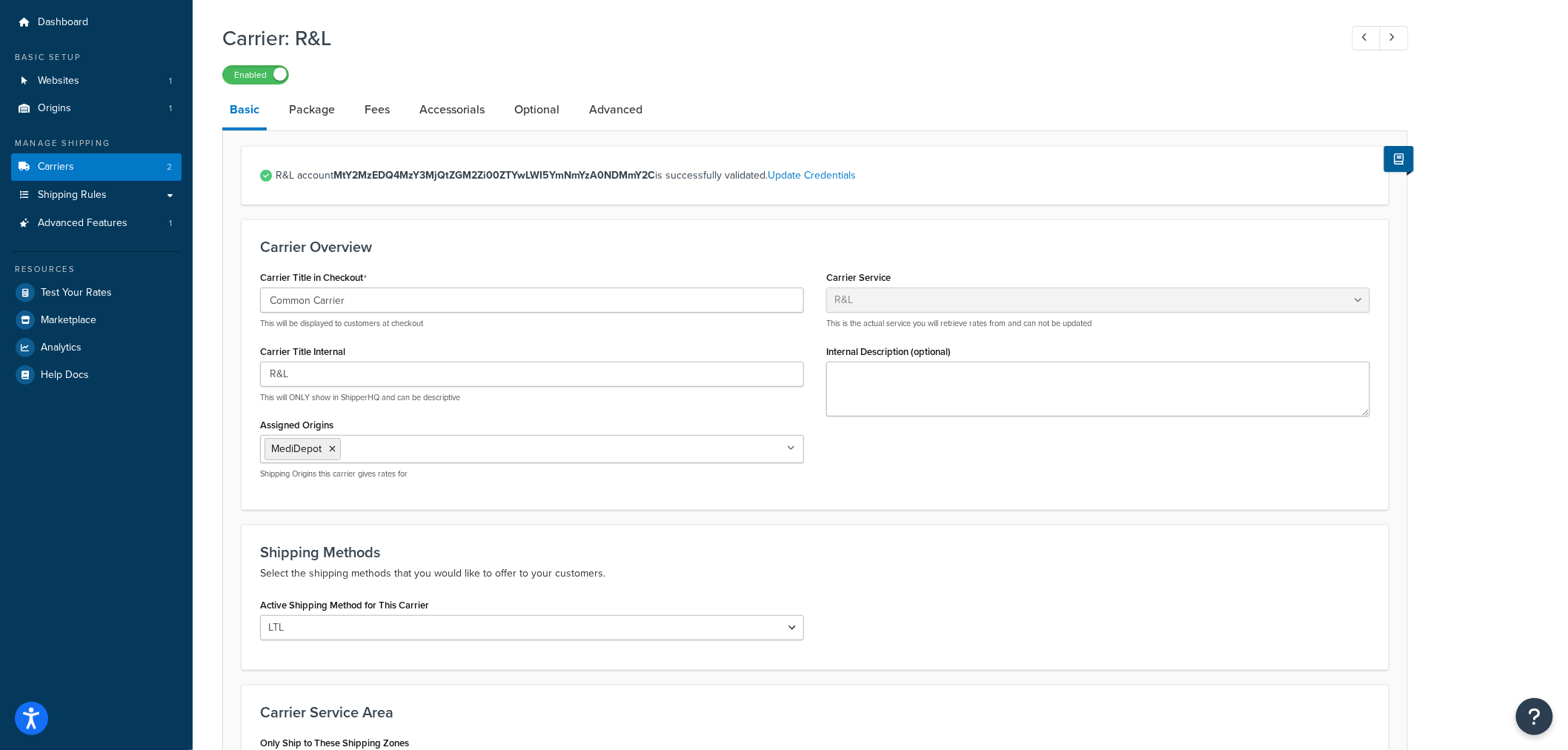
scroll to position [82, 0]
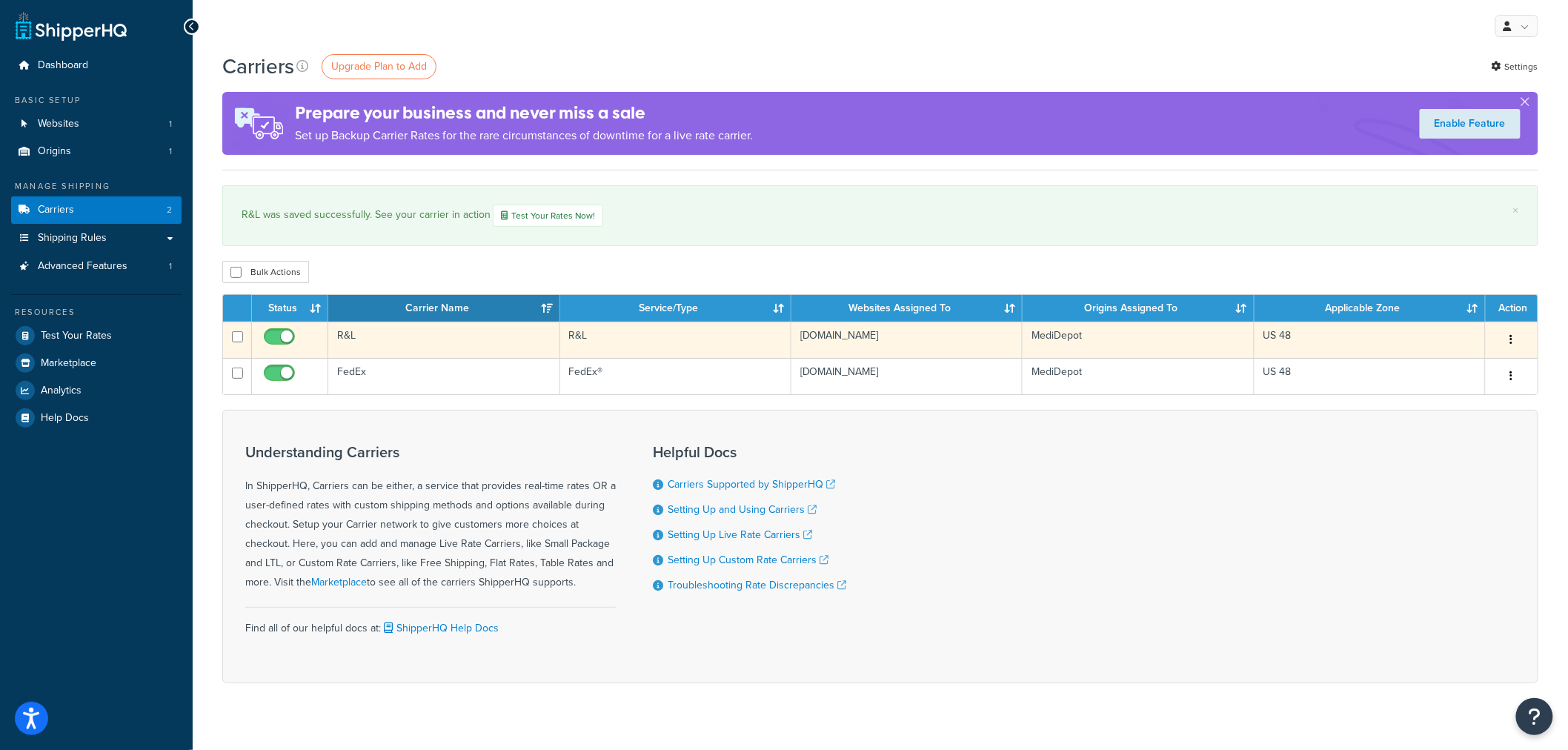
click at [1280, 342] on td "US 48" at bounding box center [1370, 340] width 231 height 36
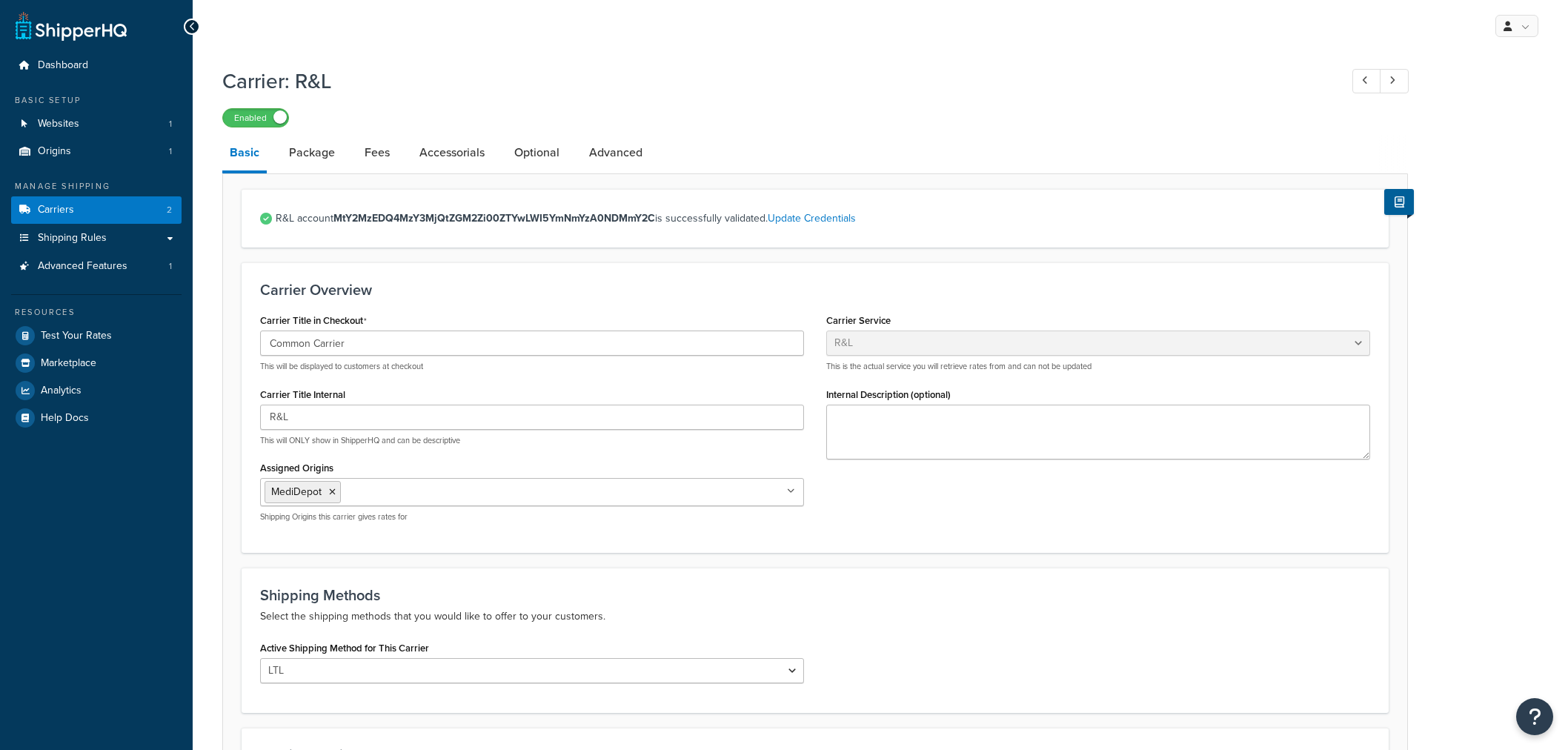
select select "rlFreight"
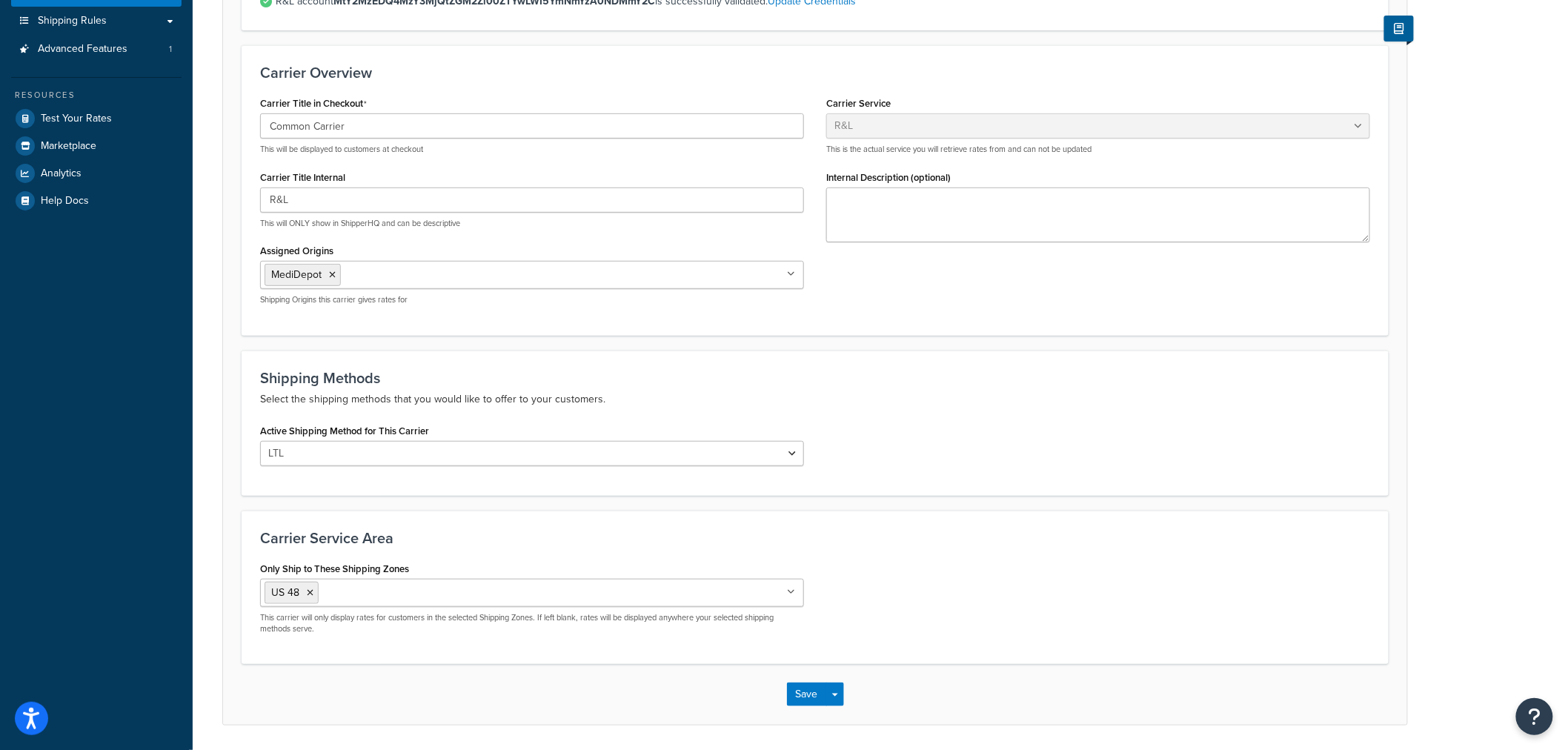
scroll to position [267, 0]
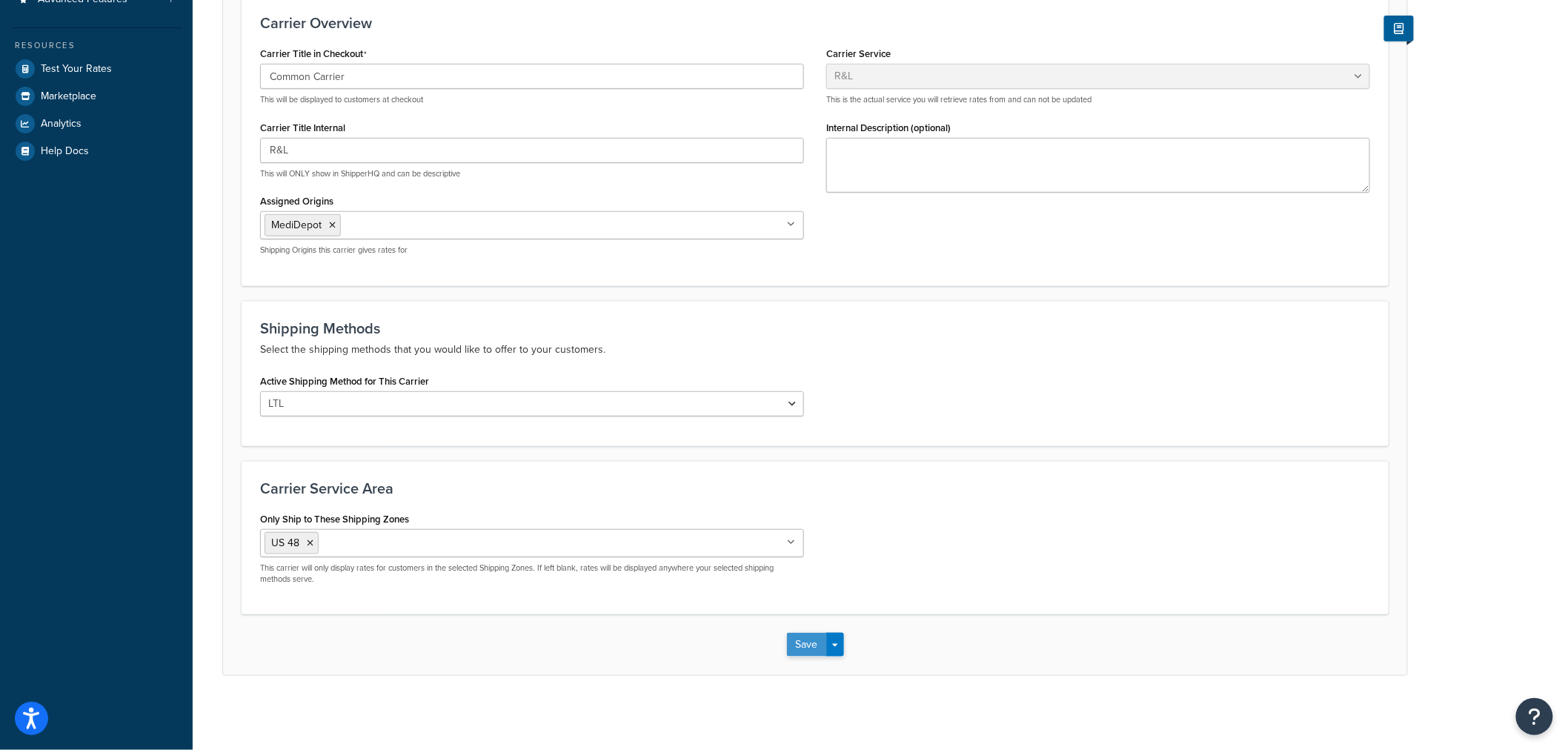
click at [812, 646] on button "Save" at bounding box center [806, 645] width 40 height 23
